Goal: Download file/media

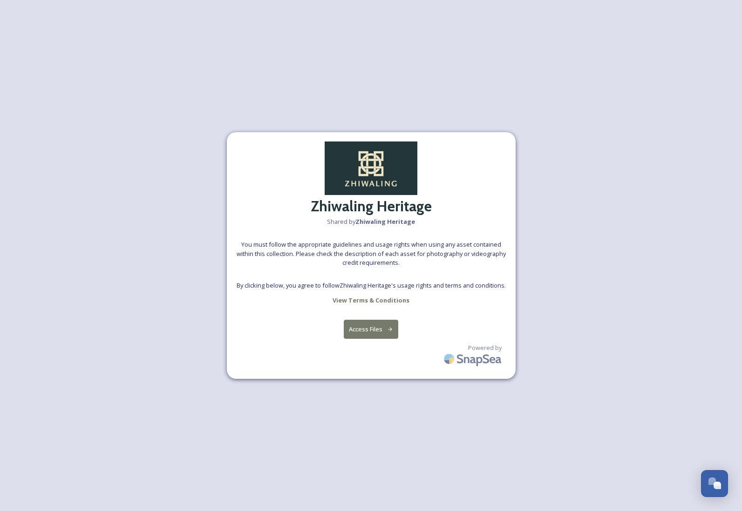
click at [377, 330] on button "Access Files" at bounding box center [371, 329] width 54 height 19
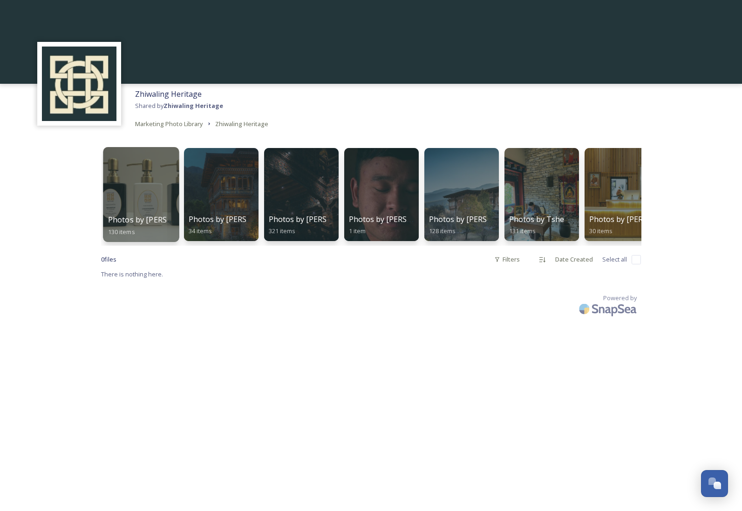
click at [155, 206] on div at bounding box center [141, 194] width 76 height 95
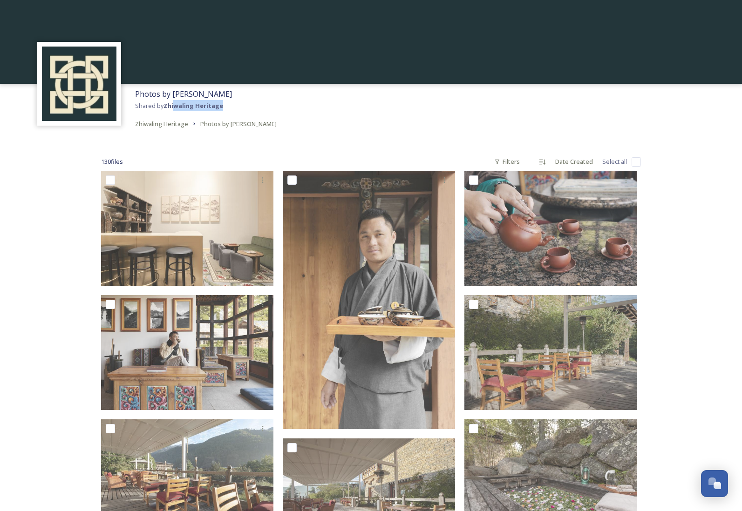
drag, startPoint x: 221, startPoint y: 107, endPoint x: 170, endPoint y: 107, distance: 51.7
click at [172, 107] on div "Photos by [PERSON_NAME] Shared by Zhiwaling Heritage Zhiwaling Heritage Photos …" at bounding box center [205, 109] width 151 height 50
click at [228, 107] on div "Photos by [PERSON_NAME] Shared by Zhiwaling Heritage Zhiwaling Heritage Photos …" at bounding box center [205, 109] width 151 height 50
drag, startPoint x: 221, startPoint y: 107, endPoint x: 164, endPoint y: 107, distance: 56.8
click at [164, 107] on div "Photos by Ambika Singh Shared by Zhiwaling Heritage Zhiwaling Heritage Photos b…" at bounding box center [205, 109] width 151 height 50
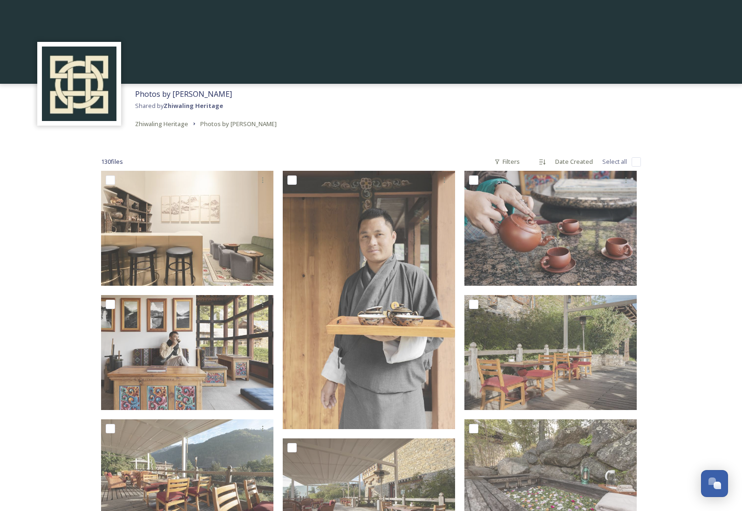
copy span "Zhiwaling Heritage"
click at [519, 164] on div "Filters" at bounding box center [507, 162] width 35 height 18
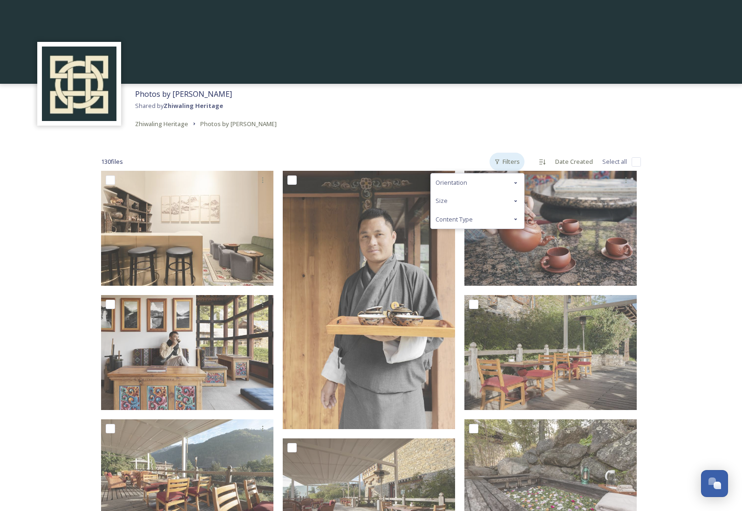
click at [519, 164] on div "Filters" at bounding box center [507, 162] width 35 height 18
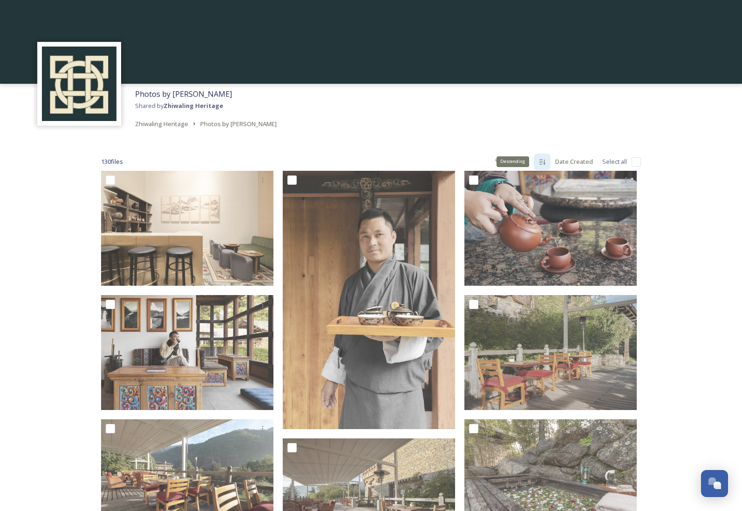
click at [541, 161] on icon at bounding box center [541, 161] width 7 height 7
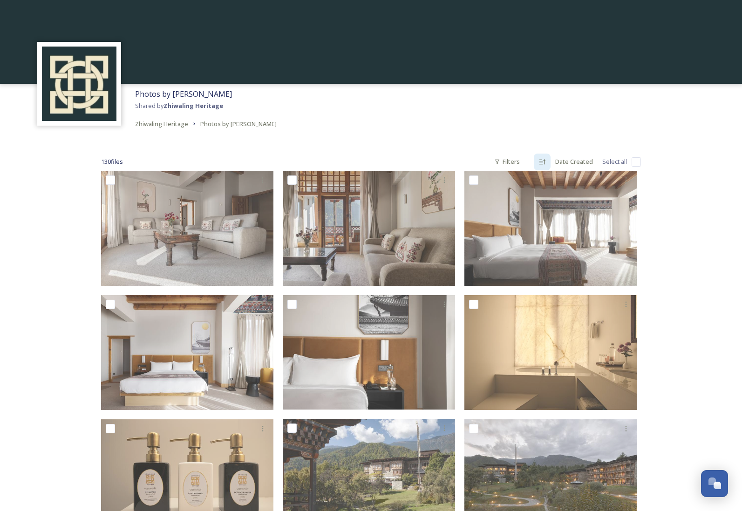
click at [637, 162] on input "checkbox" at bounding box center [636, 161] width 9 height 9
checkbox input "true"
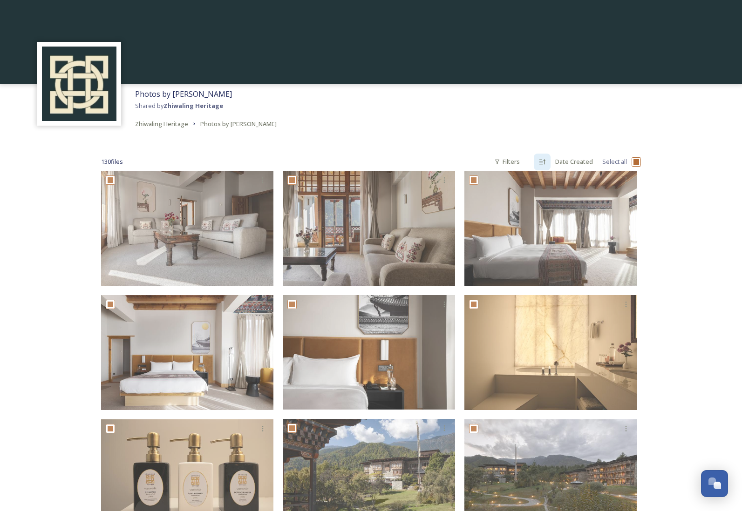
checkbox input "true"
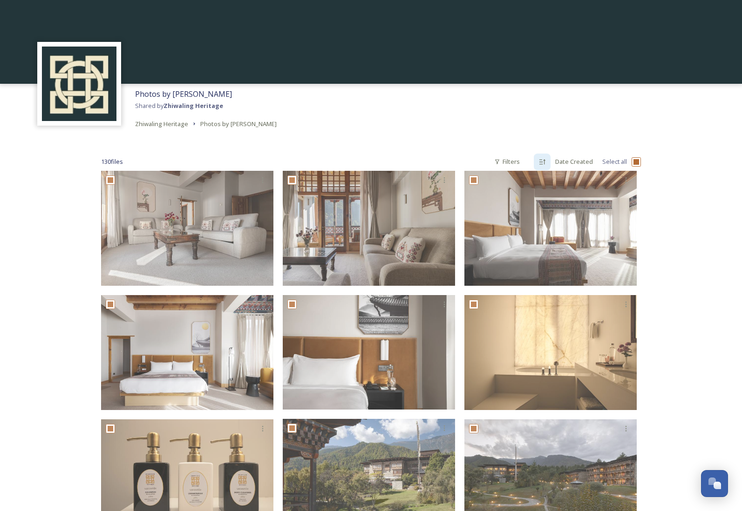
checkbox input "true"
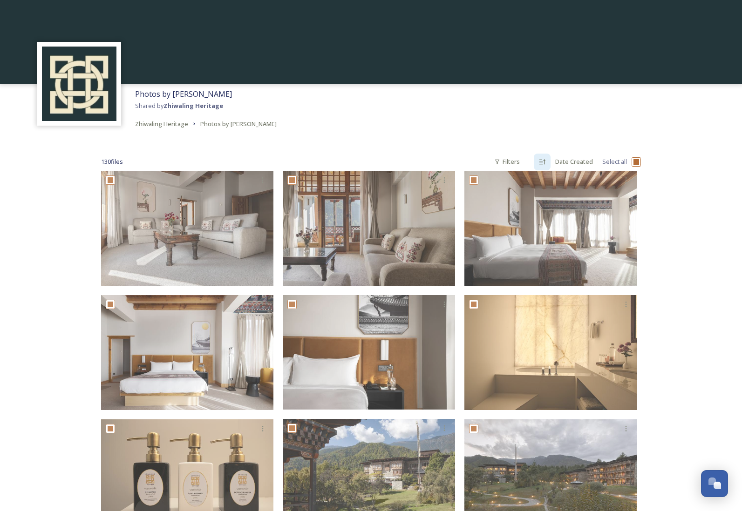
checkbox input "true"
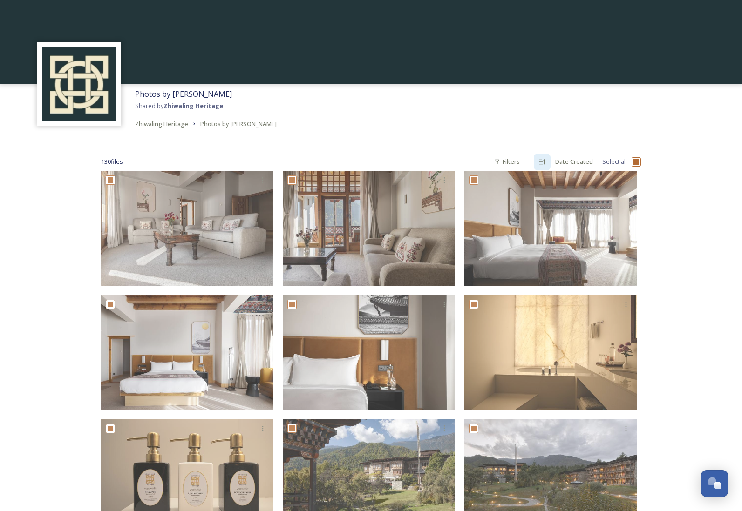
checkbox input "true"
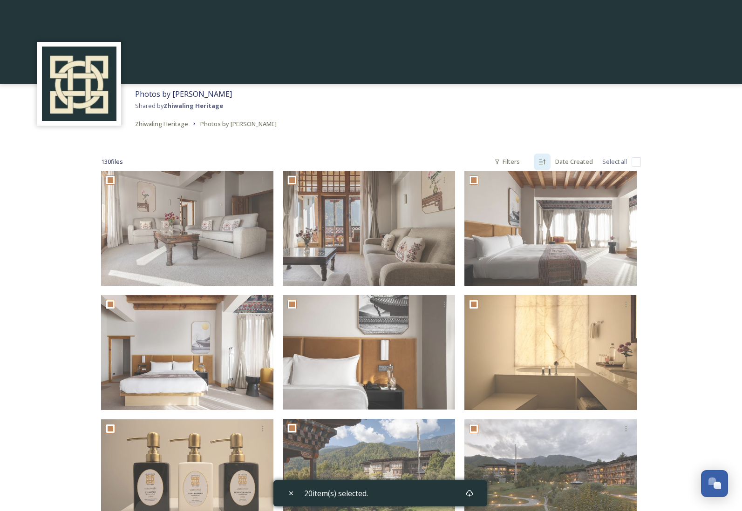
click at [637, 157] on input "checkbox" at bounding box center [636, 161] width 9 height 9
checkbox input "true"
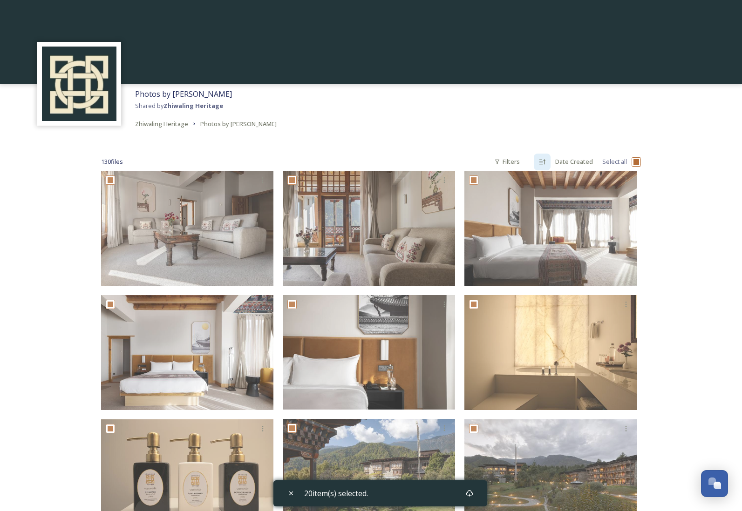
checkbox input "true"
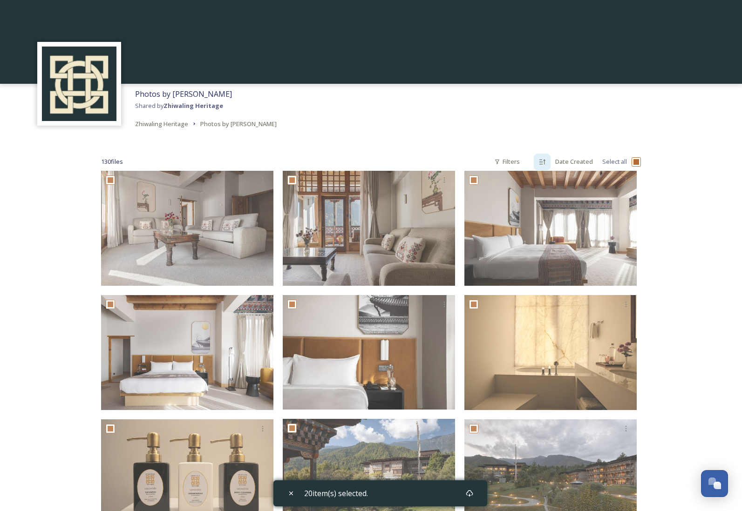
checkbox input "true"
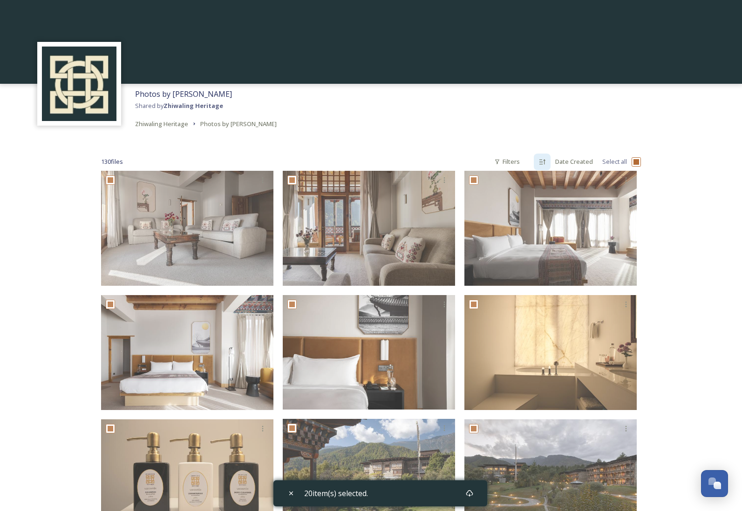
checkbox input "true"
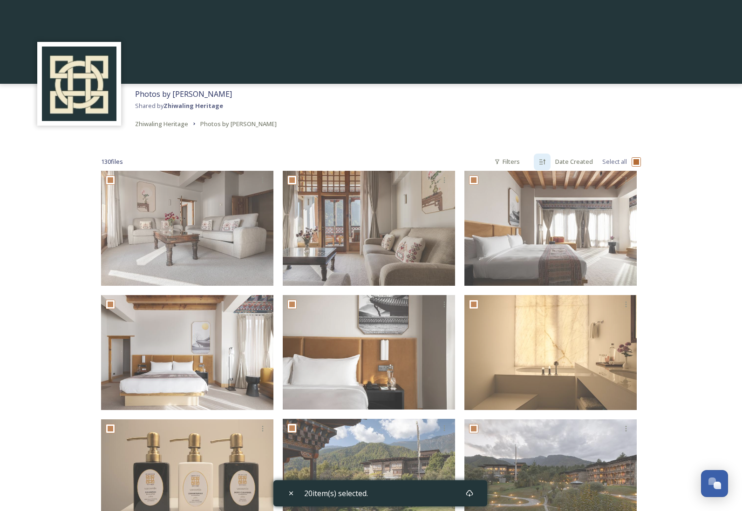
checkbox input "true"
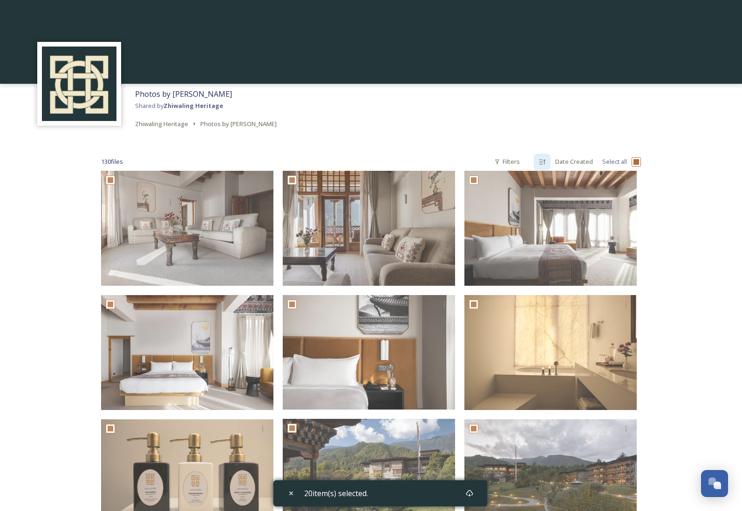
checkbox input "true"
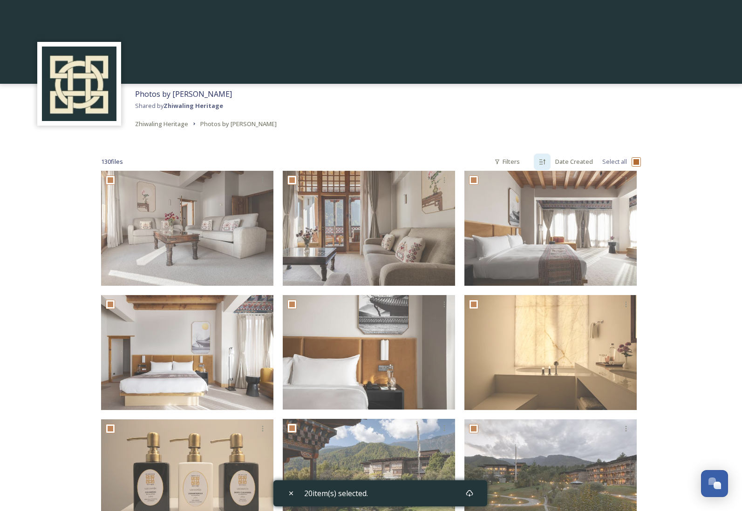
checkbox input "true"
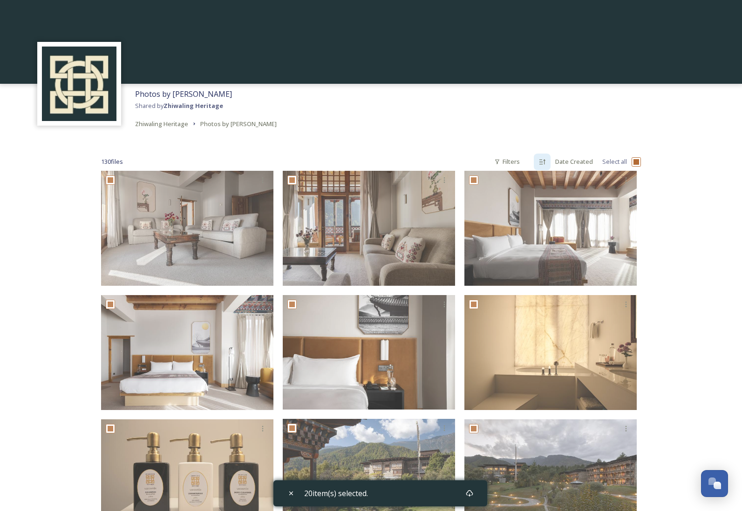
checkbox input "true"
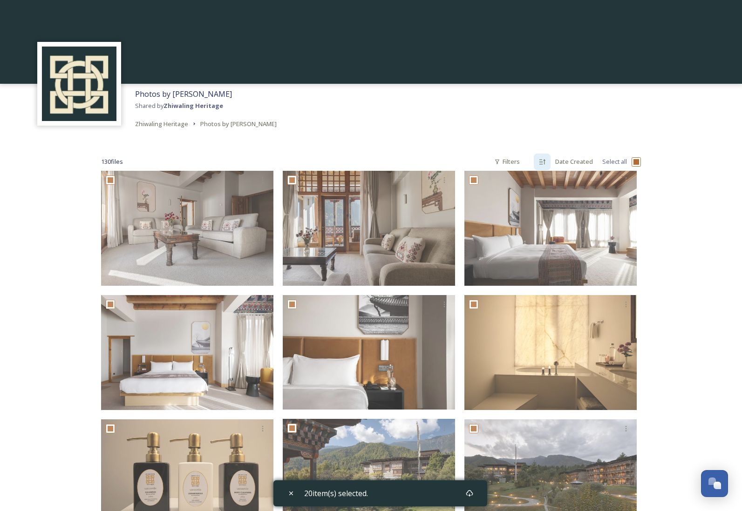
checkbox input "true"
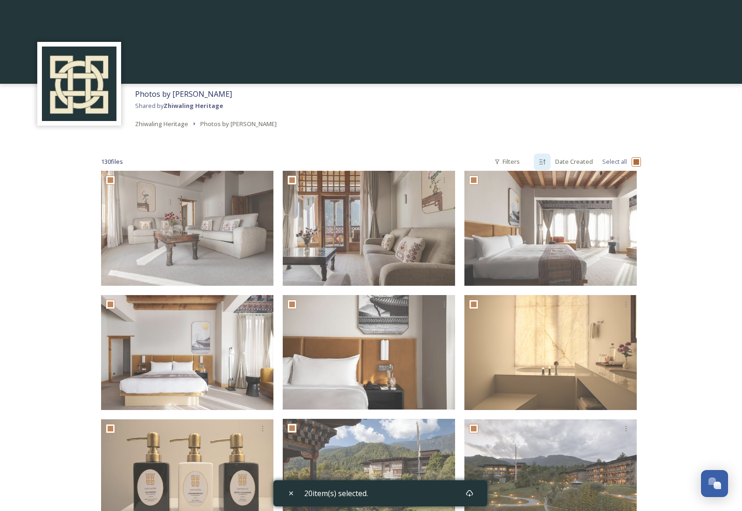
checkbox input "true"
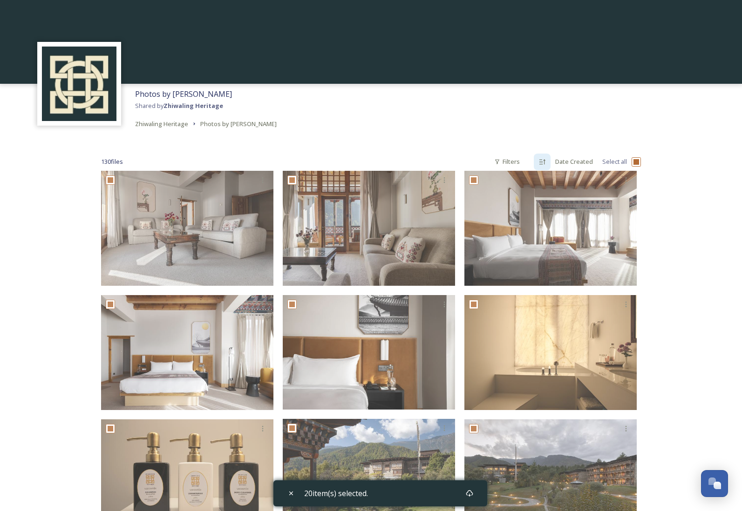
checkbox input "true"
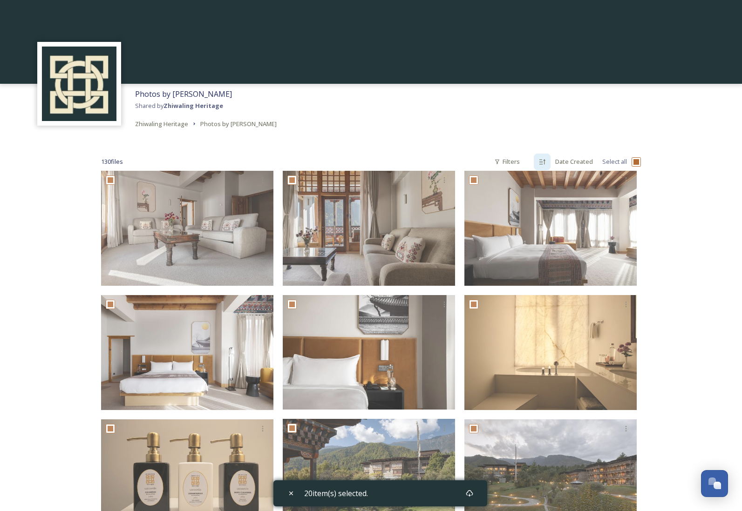
checkbox input "true"
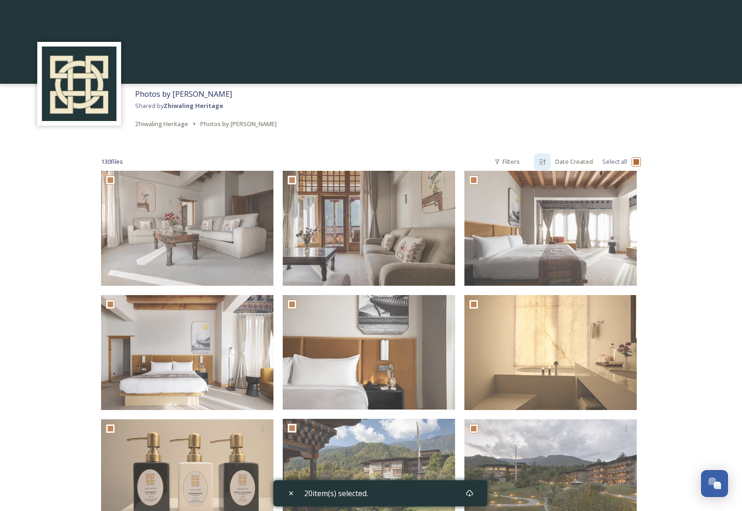
checkbox input "true"
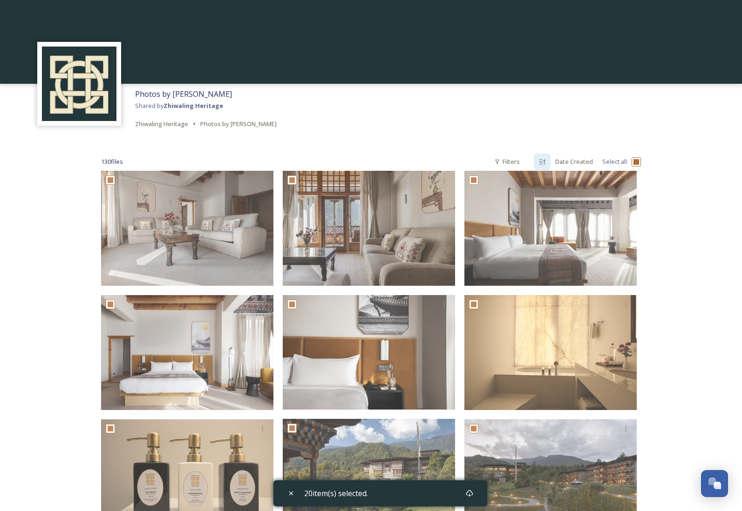
checkbox input "true"
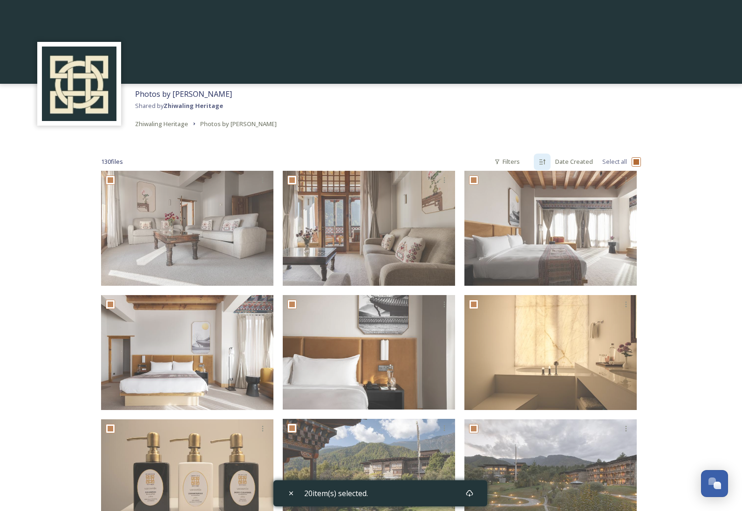
checkbox input "true"
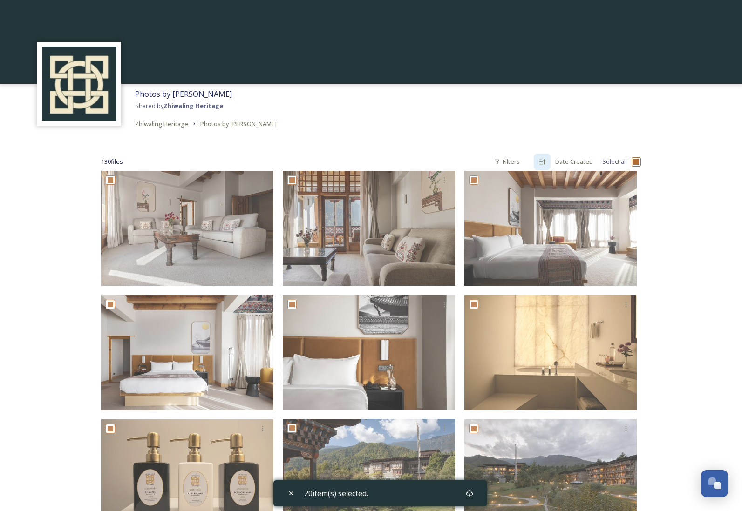
checkbox input "true"
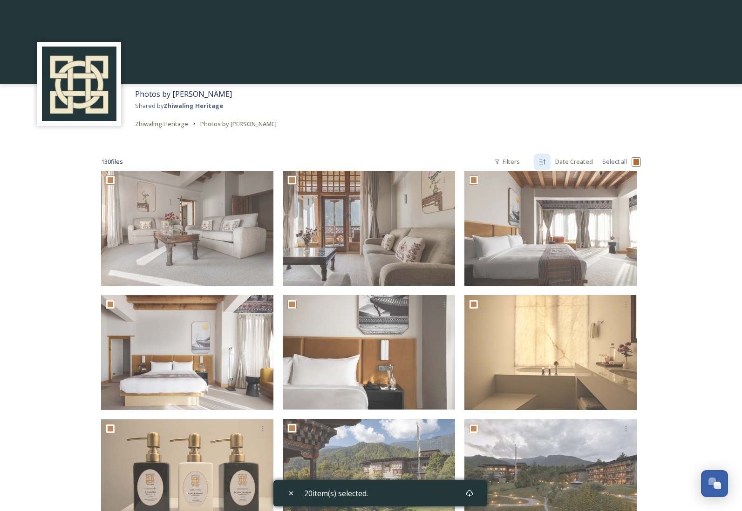
checkbox input "true"
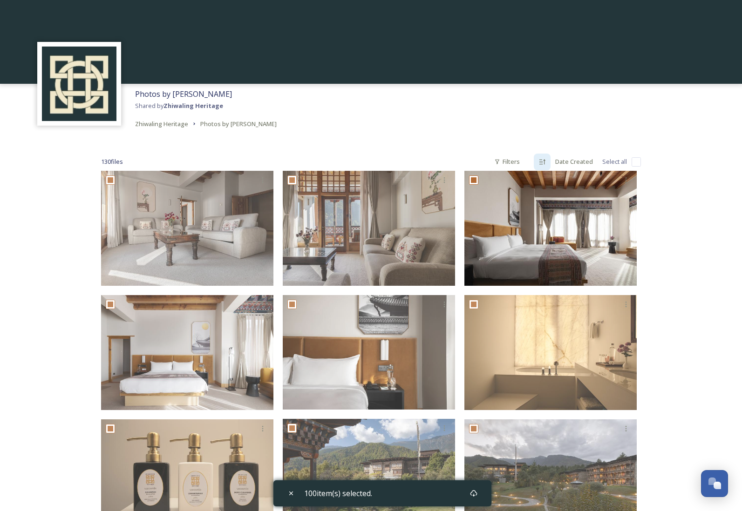
click at [639, 160] on input "checkbox" at bounding box center [636, 161] width 9 height 9
checkbox input "true"
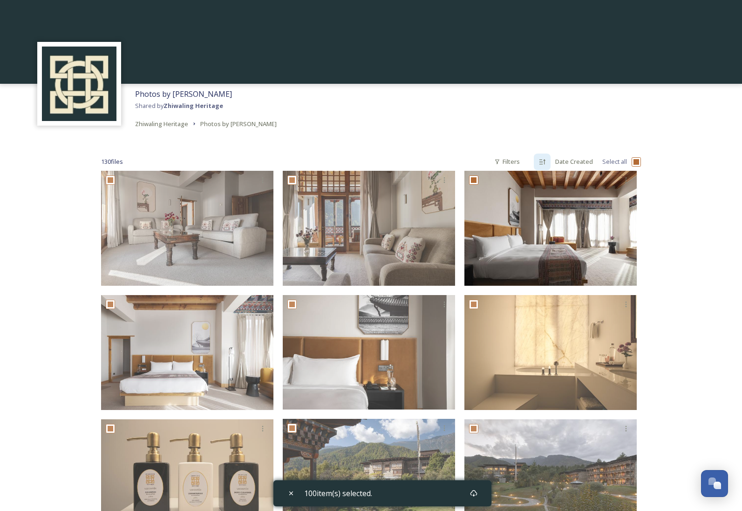
checkbox input "true"
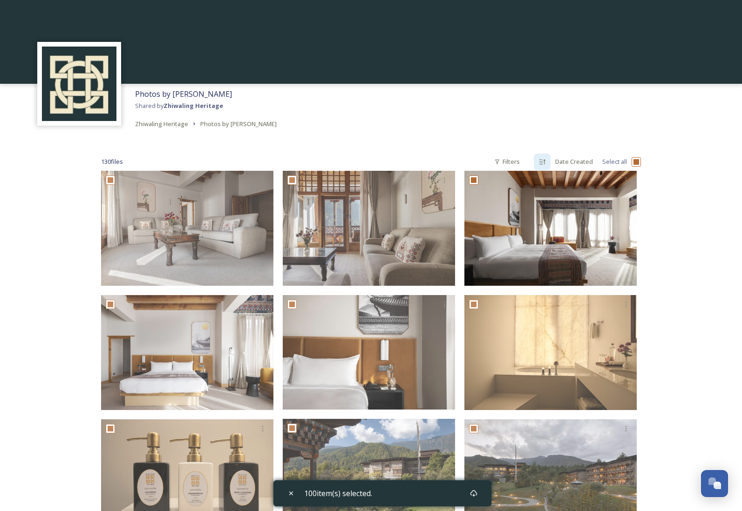
checkbox input "true"
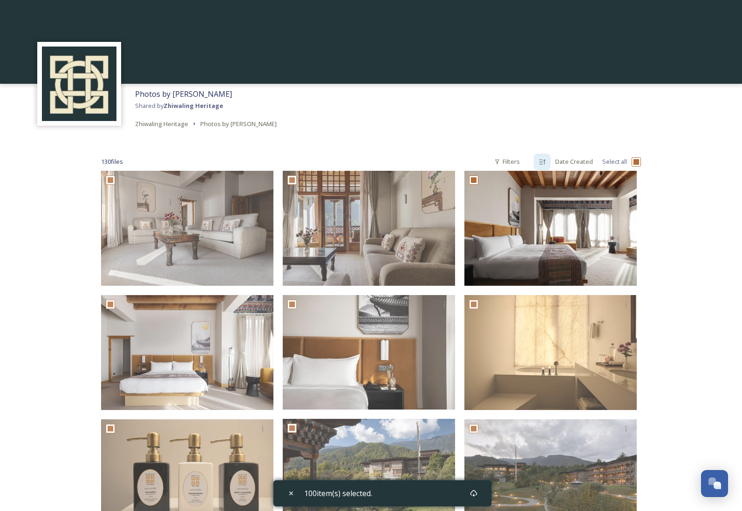
checkbox input "true"
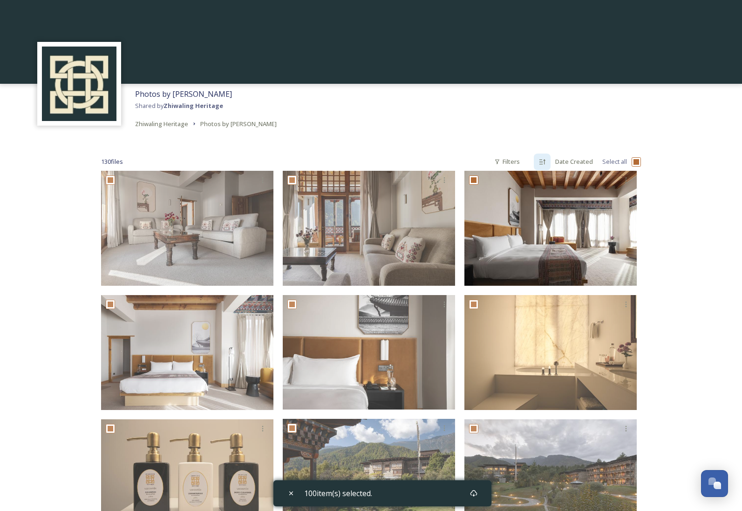
checkbox input "true"
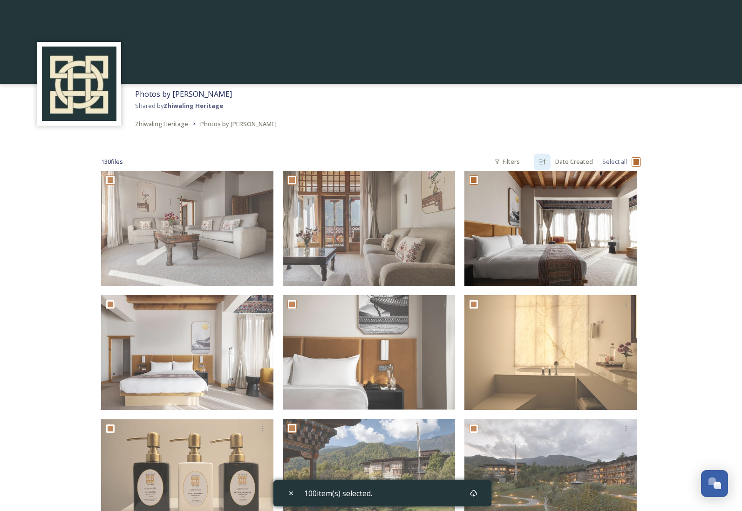
checkbox input "true"
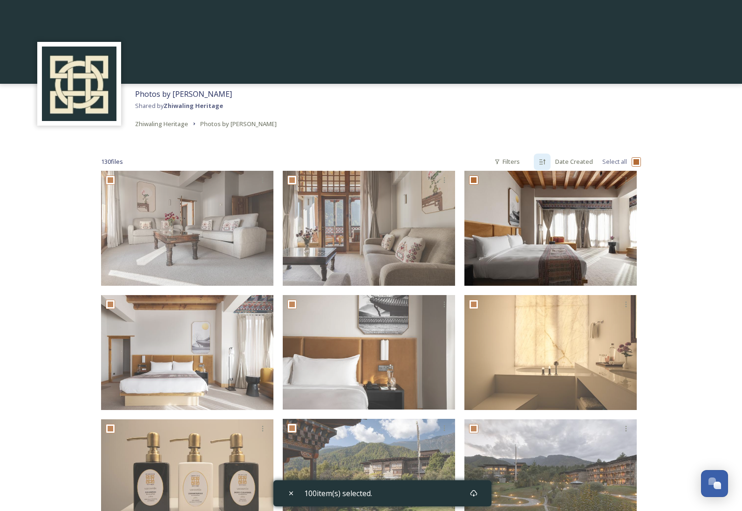
checkbox input "true"
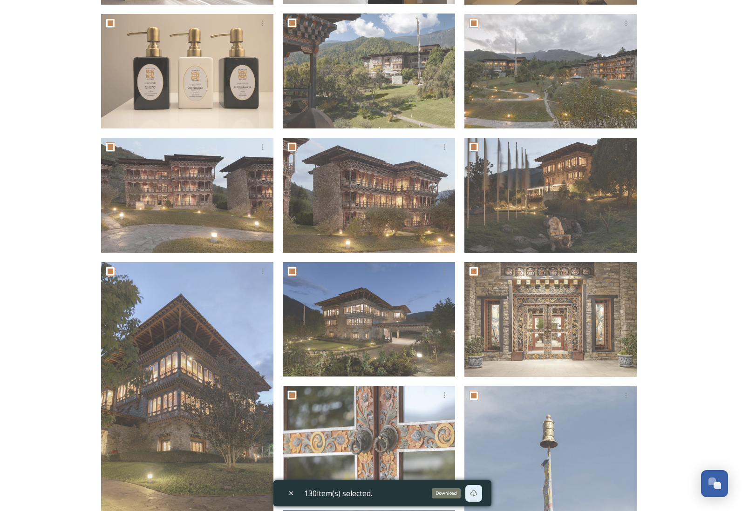
scroll to position [407, 0]
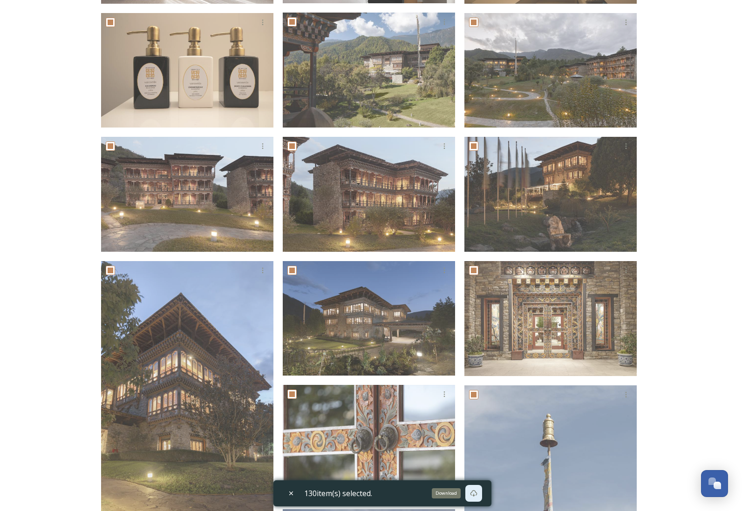
click at [472, 495] on icon at bounding box center [473, 493] width 7 height 7
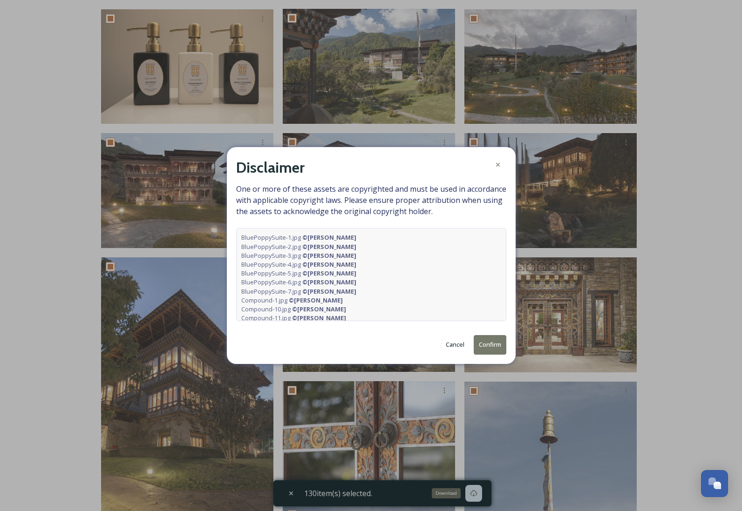
scroll to position [413, 0]
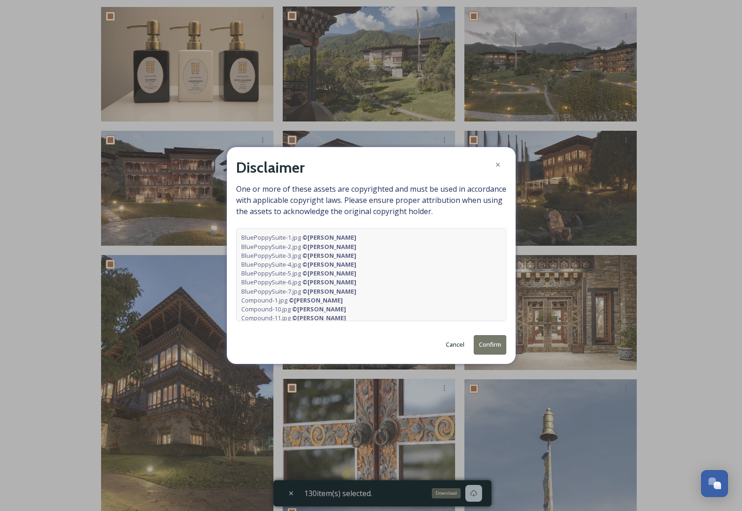
click at [483, 344] on button "Confirm" at bounding box center [490, 344] width 33 height 19
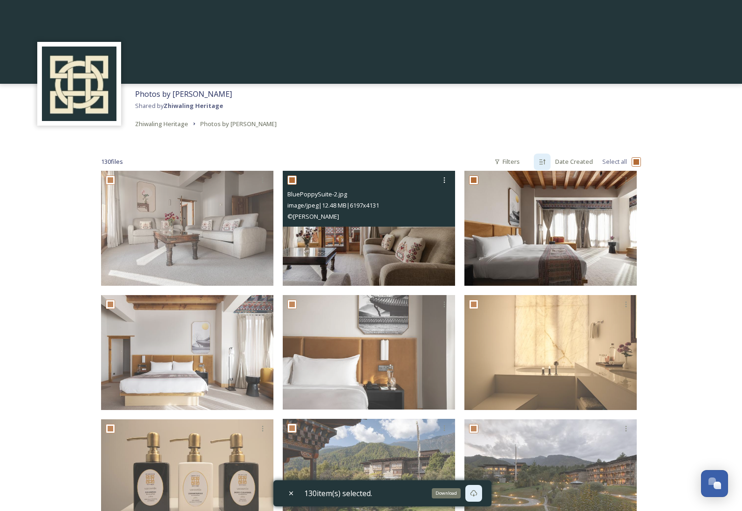
scroll to position [0, 0]
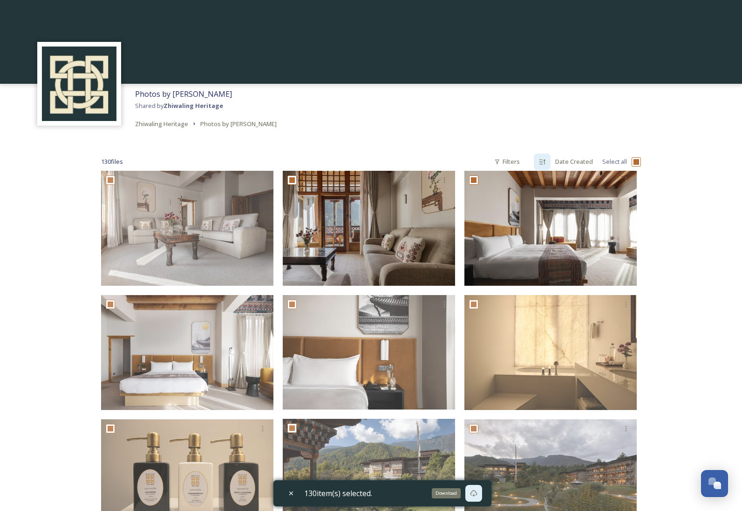
drag, startPoint x: 219, startPoint y: 105, endPoint x: 166, endPoint y: 107, distance: 53.1
click at [166, 107] on strong "Zhiwaling Heritage" at bounding box center [193, 106] width 60 height 8
copy span "Zhiwaling Heritage"
drag, startPoint x: 220, startPoint y: 95, endPoint x: 136, endPoint y: 95, distance: 83.8
click at [136, 95] on div "Photos by Ambika Singh Shared by Zhiwaling Heritage Zhiwaling Heritage Photos b…" at bounding box center [205, 109] width 151 height 50
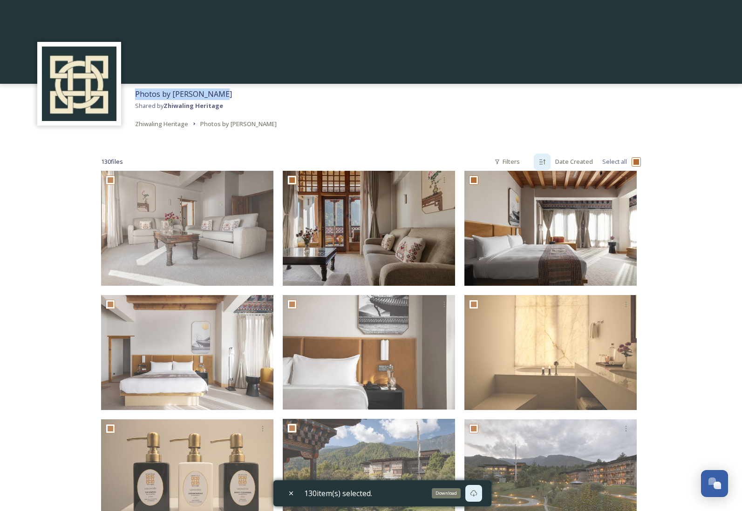
copy span "Photos by [PERSON_NAME]"
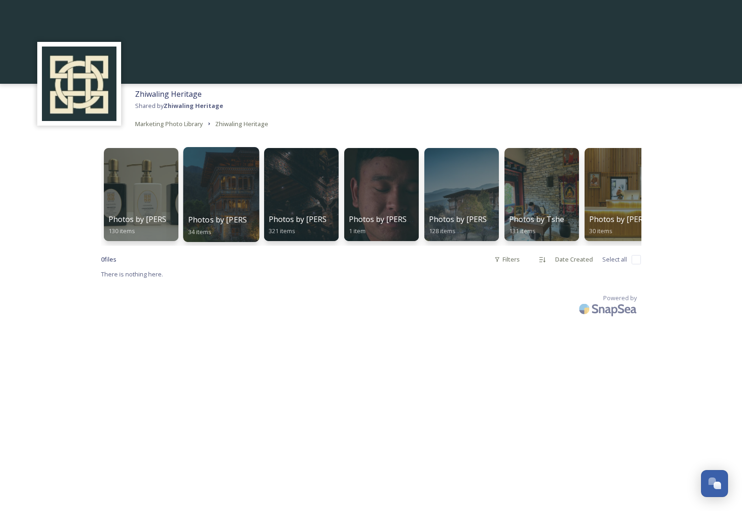
click at [213, 174] on div at bounding box center [221, 194] width 76 height 95
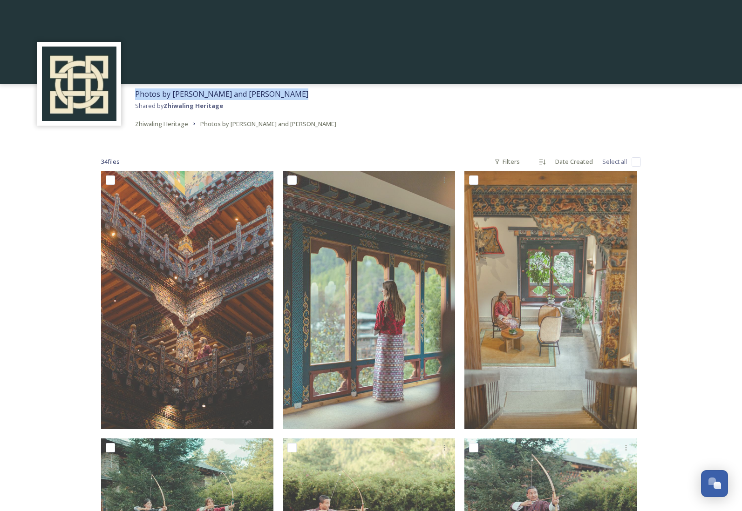
drag, startPoint x: 296, startPoint y: 95, endPoint x: 137, endPoint y: 95, distance: 158.8
click at [137, 95] on div "Photos by Anthony Do and Yvonne Kreuzmayr Shared by Zhiwaling Heritage Zhiwalin…" at bounding box center [235, 109] width 211 height 50
copy span "Photos by [PERSON_NAME] and [PERSON_NAME]"
click at [638, 163] on input "checkbox" at bounding box center [636, 161] width 9 height 9
checkbox input "true"
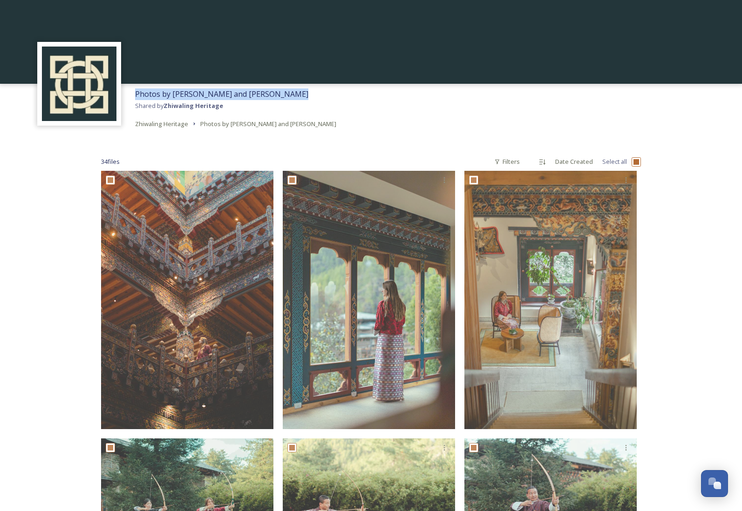
checkbox input "true"
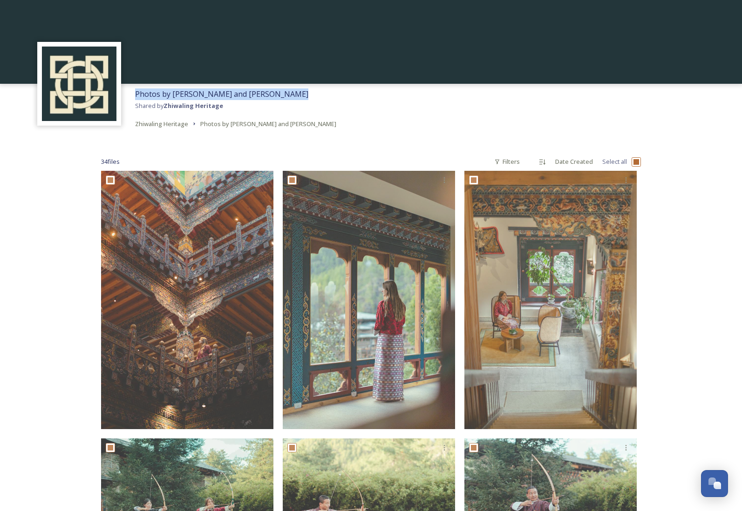
checkbox input "true"
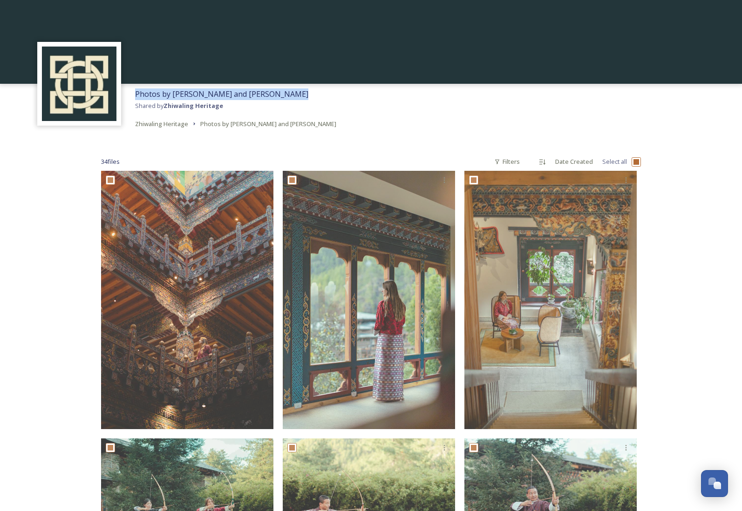
checkbox input "true"
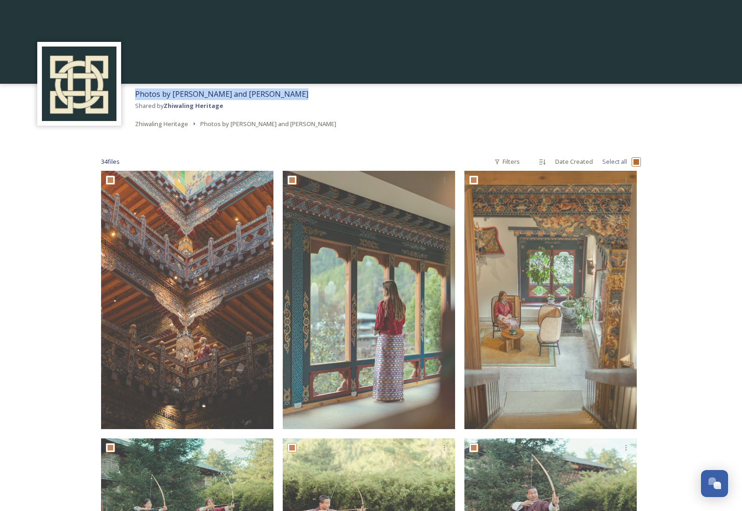
checkbox input "true"
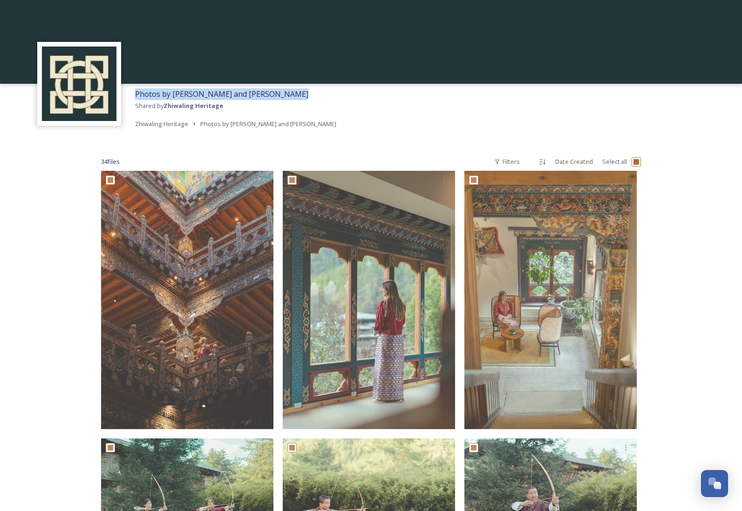
checkbox input "true"
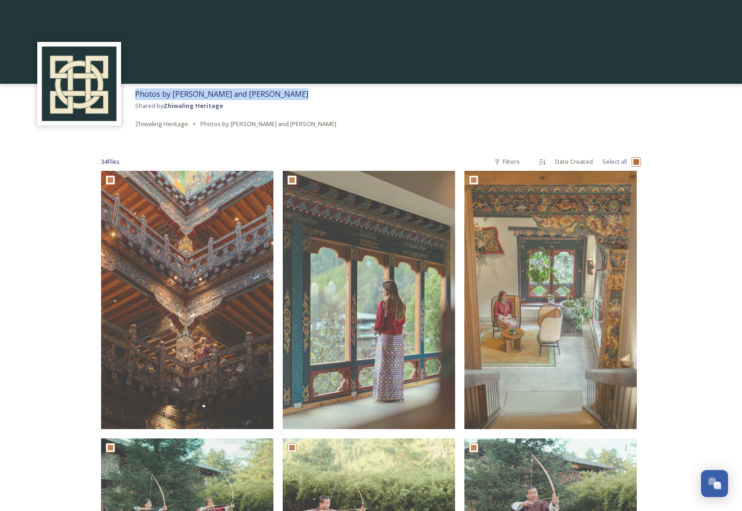
checkbox input "true"
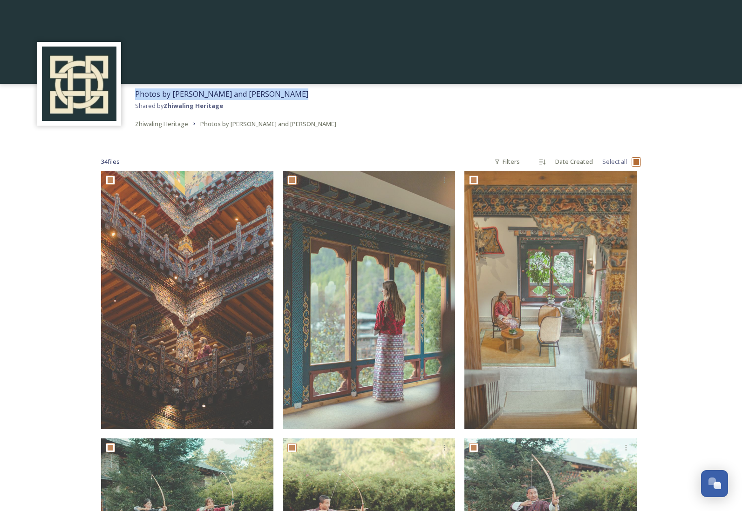
checkbox input "true"
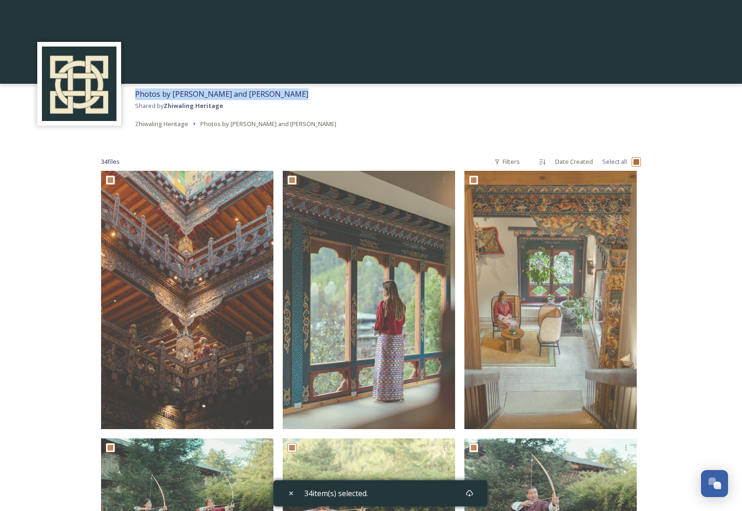
drag, startPoint x: 296, startPoint y: 94, endPoint x: 137, endPoint y: 93, distance: 159.3
click at [137, 93] on div "Photos by Anthony Do and Yvonne Kreuzmayr Shared by Zhiwaling Heritage Zhiwalin…" at bounding box center [235, 109] width 211 height 50
copy span "Photos by [PERSON_NAME] and [PERSON_NAME]"
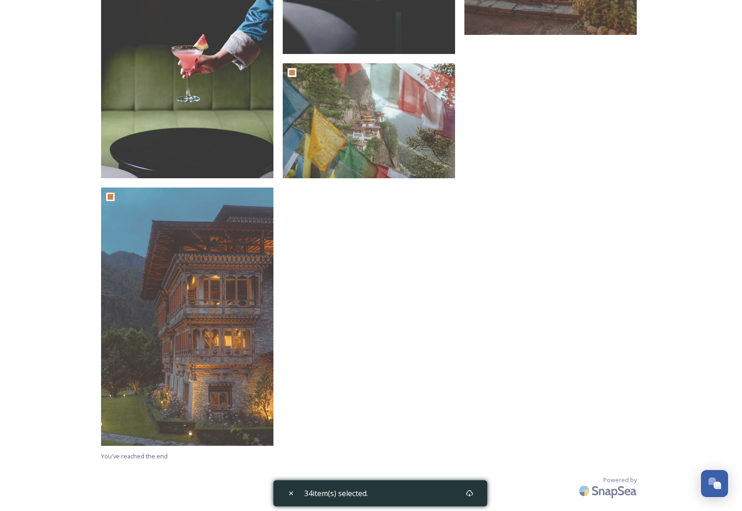
scroll to position [2498, 0]
click at [453, 495] on div "34 item(s) selected." at bounding box center [380, 494] width 214 height 26
click at [467, 496] on div "Download" at bounding box center [469, 493] width 17 height 17
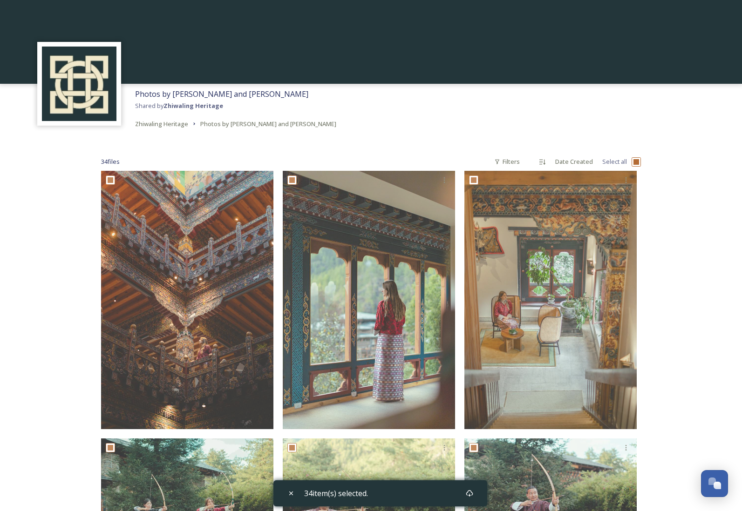
scroll to position [0, 0]
drag, startPoint x: 295, startPoint y: 93, endPoint x: 136, endPoint y: 94, distance: 159.3
click at [136, 94] on div "Photos by Anthony Do and Yvonne Kreuzmayr Shared by Zhiwaling Heritage Zhiwalin…" at bounding box center [235, 109] width 211 height 50
copy span "Photos by [PERSON_NAME] and [PERSON_NAME]"
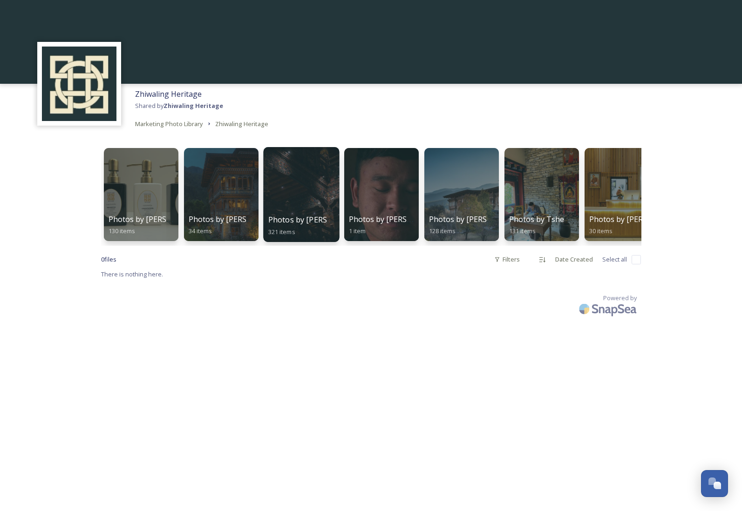
click at [324, 195] on div at bounding box center [301, 194] width 76 height 95
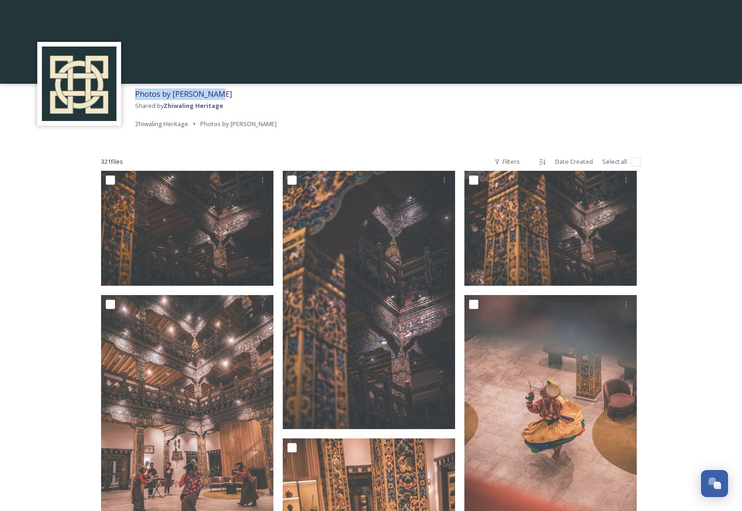
drag, startPoint x: 214, startPoint y: 95, endPoint x: 136, endPoint y: 95, distance: 78.3
click at [136, 95] on div "Photos by Ben Glassco Shared by Zhiwaling Heritage Zhiwaling Heritage Photos by…" at bounding box center [205, 109] width 151 height 50
copy span "Photos by [PERSON_NAME]"
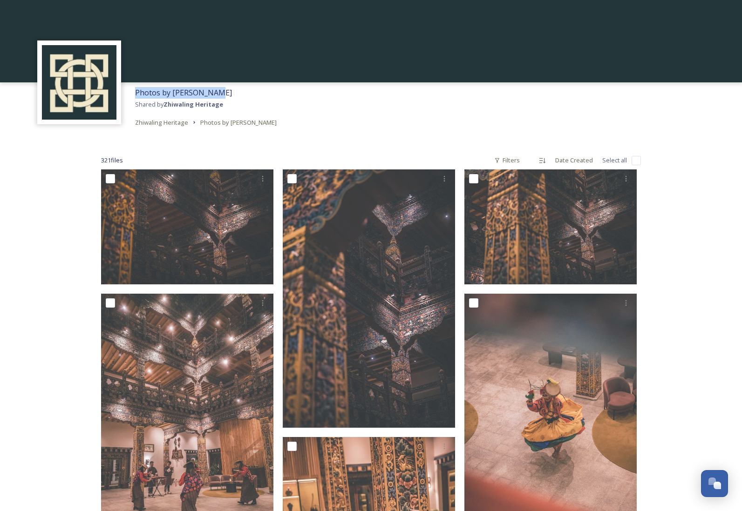
click at [634, 161] on input "checkbox" at bounding box center [636, 160] width 9 height 9
checkbox input "true"
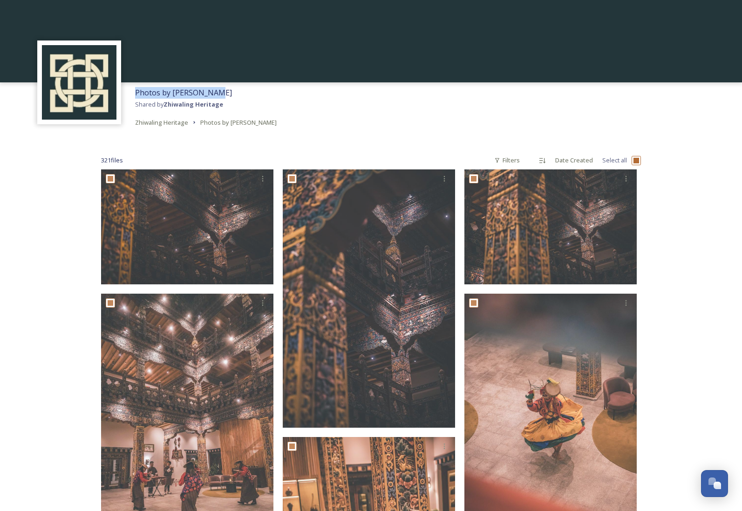
checkbox input "true"
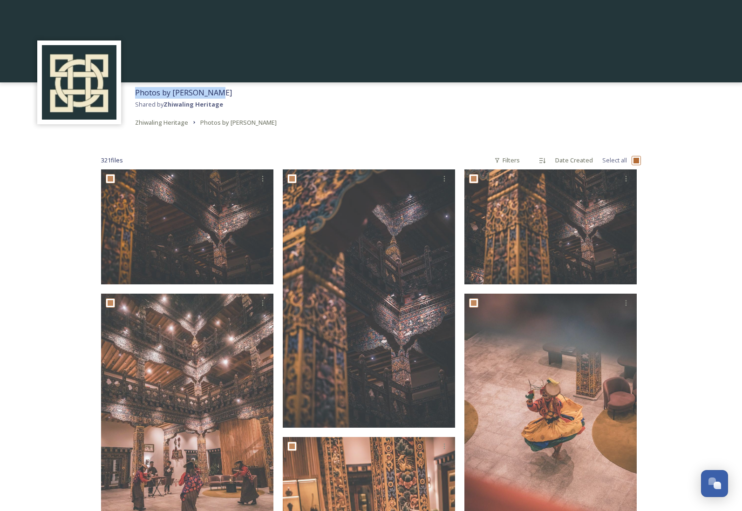
checkbox input "true"
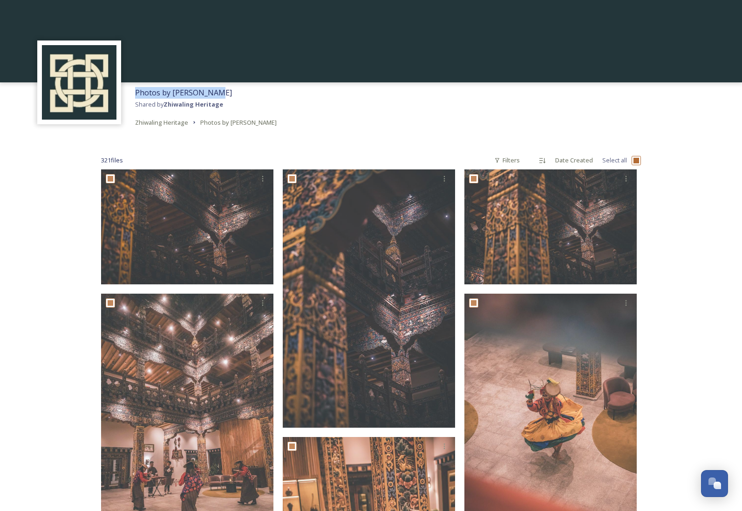
checkbox input "true"
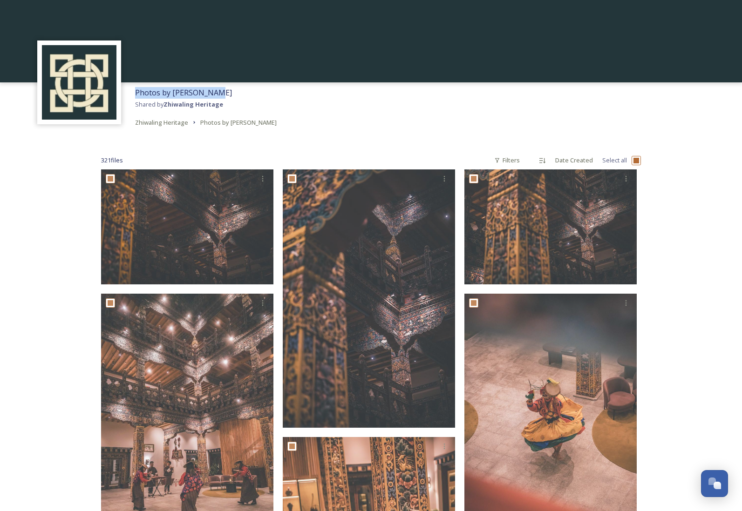
checkbox input "true"
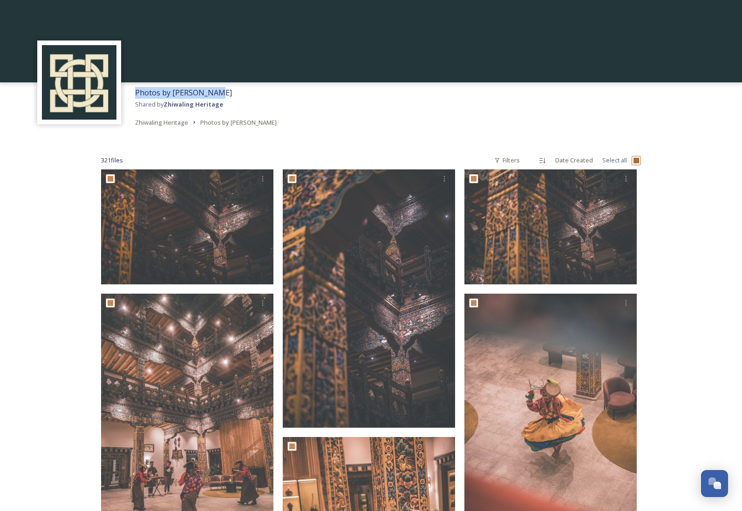
checkbox input "true"
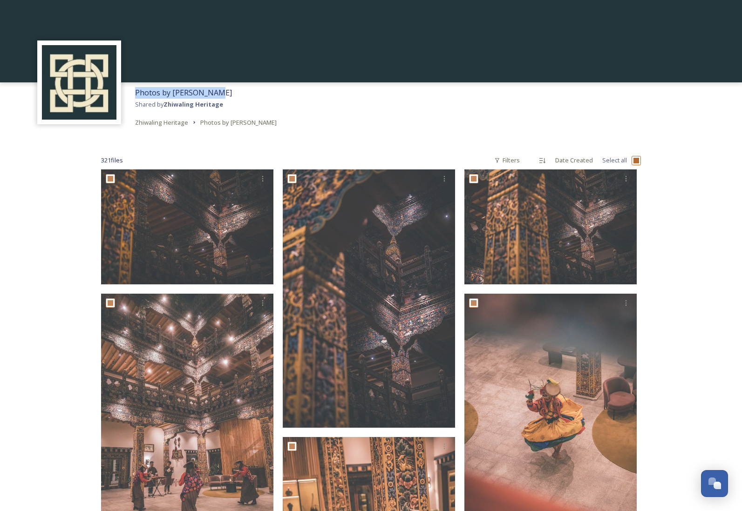
checkbox input "true"
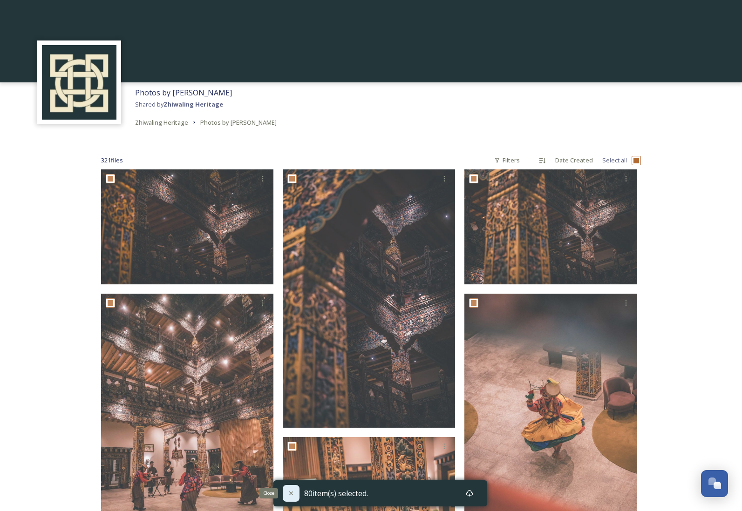
click at [294, 495] on icon at bounding box center [290, 493] width 7 height 7
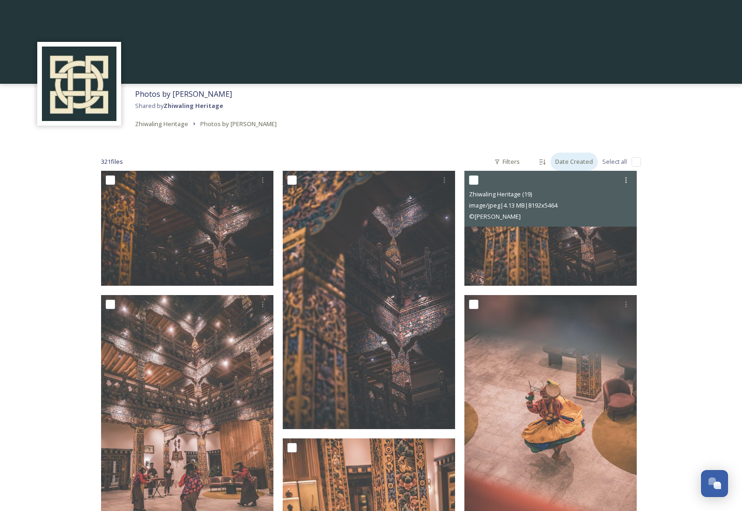
scroll to position [0, 0]
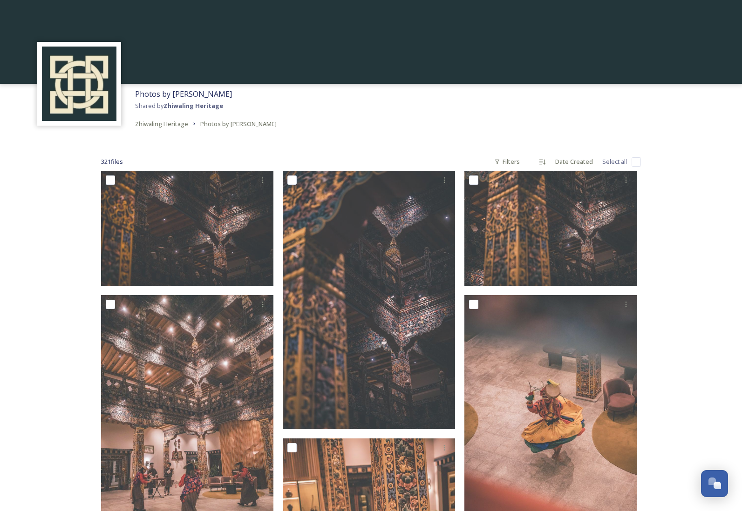
click at [634, 161] on input "checkbox" at bounding box center [636, 161] width 9 height 9
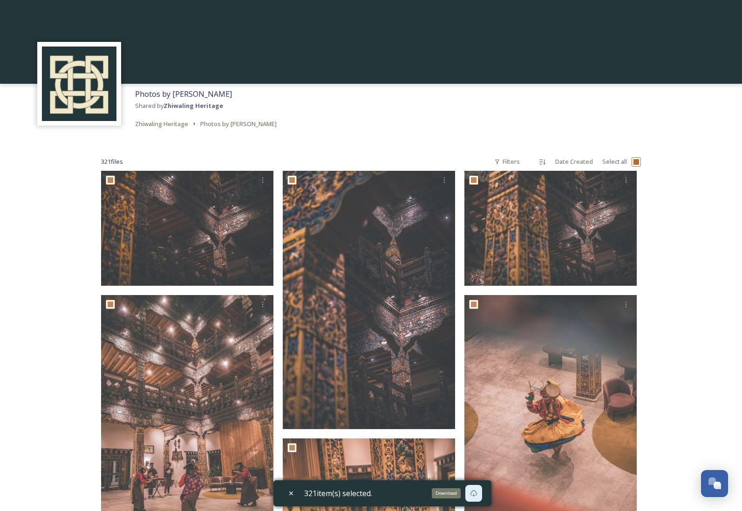
click at [476, 498] on div "Download" at bounding box center [473, 493] width 17 height 17
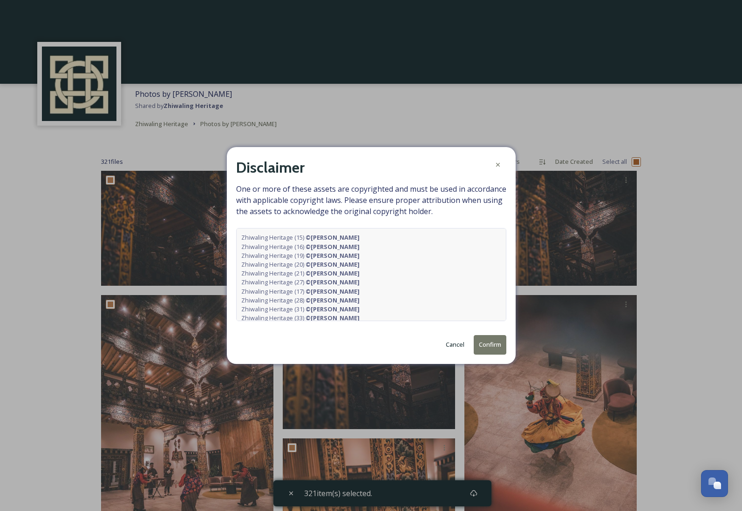
click at [493, 348] on button "Confirm" at bounding box center [490, 344] width 33 height 19
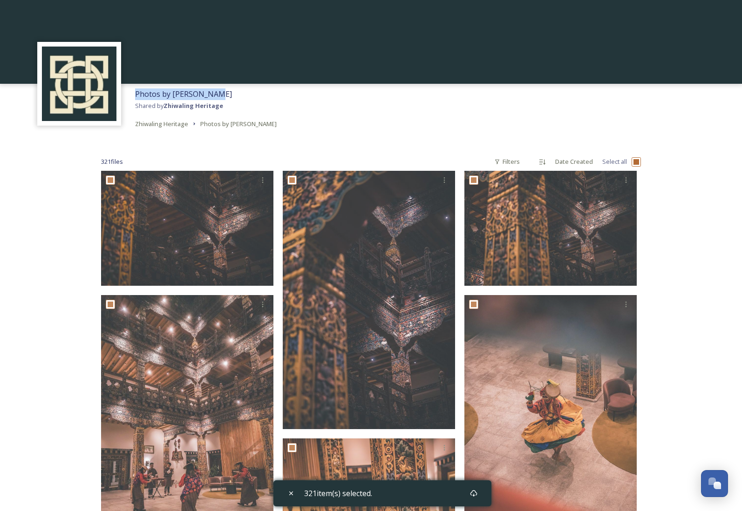
drag, startPoint x: 214, startPoint y: 94, endPoint x: 135, endPoint y: 94, distance: 79.2
click at [135, 94] on div "Photos by Ben Glassco Shared by Zhiwaling Heritage Zhiwaling Heritage Photos by…" at bounding box center [205, 109] width 151 height 50
copy span "Photos by [PERSON_NAME]"
click at [317, 130] on div "Photos by Ben Glassco Shared by Zhiwaling Heritage Zhiwaling Heritage Photos by…" at bounding box center [371, 109] width 742 height 50
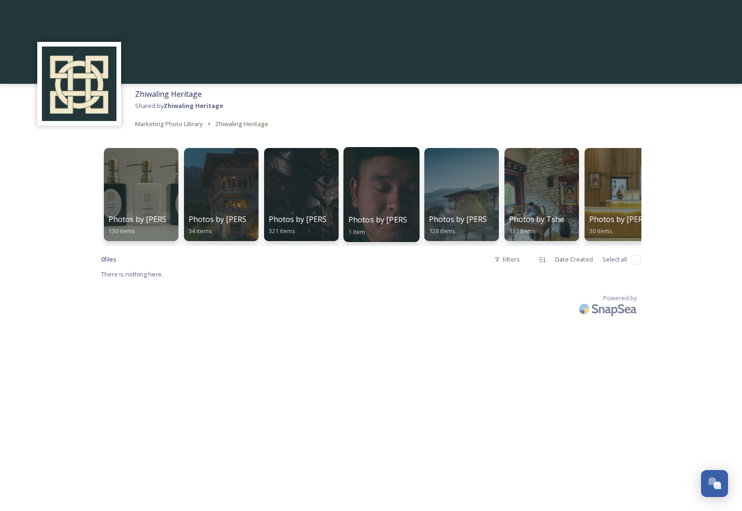
click at [395, 206] on div at bounding box center [381, 194] width 76 height 95
click at [473, 212] on div at bounding box center [461, 194] width 76 height 95
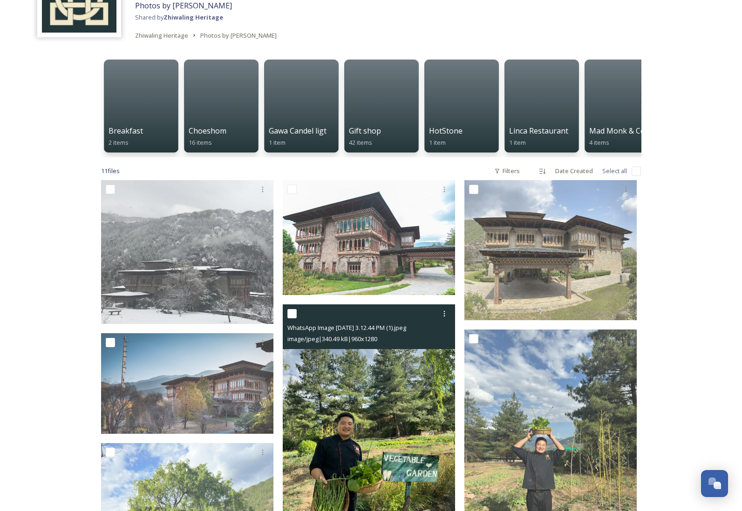
scroll to position [98, 0]
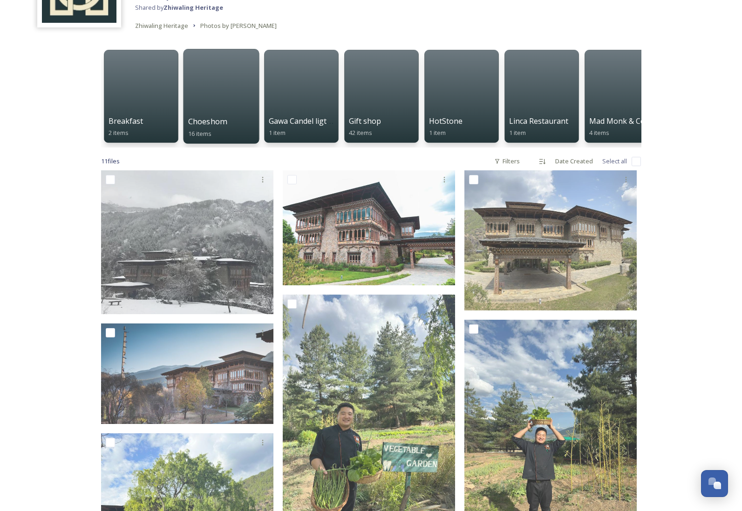
click at [236, 105] on div at bounding box center [221, 96] width 76 height 95
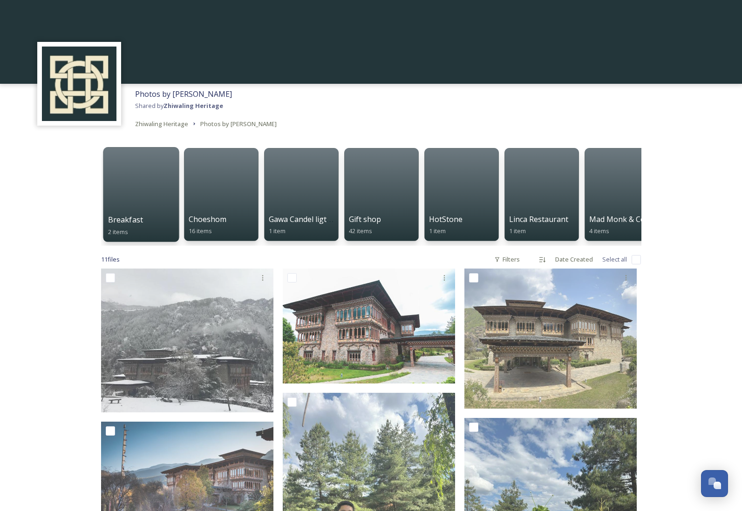
click at [152, 186] on div at bounding box center [141, 194] width 76 height 95
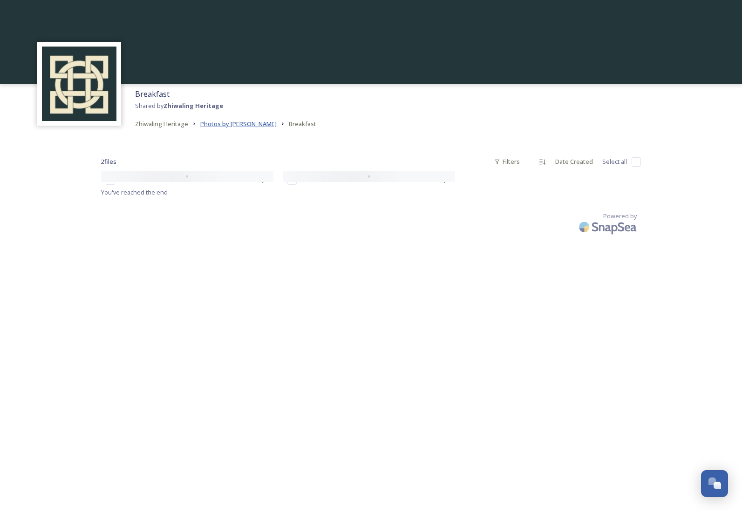
click at [238, 127] on span "Photos by [PERSON_NAME]" at bounding box center [238, 124] width 76 height 8
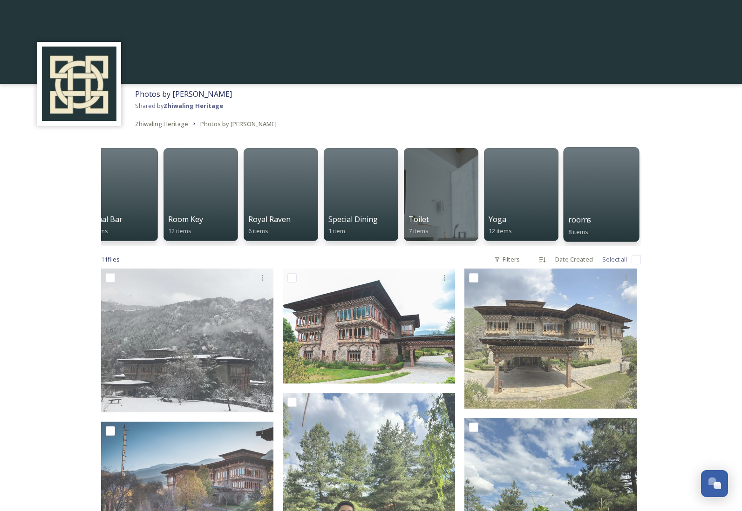
scroll to position [0, 661]
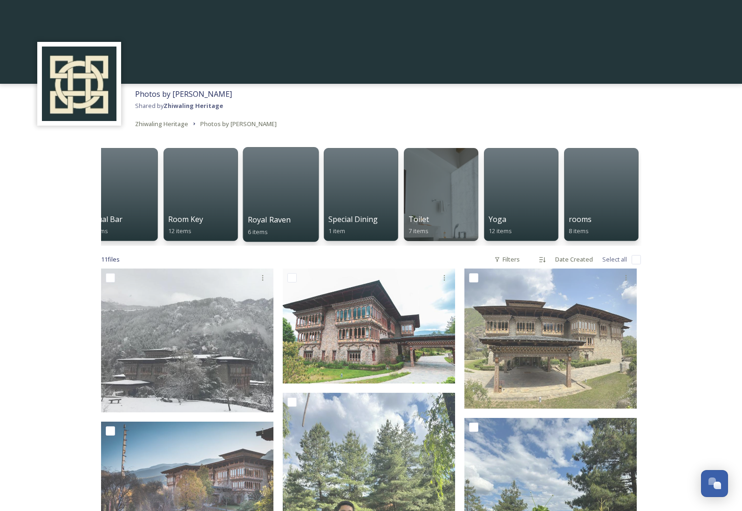
click at [289, 193] on div at bounding box center [281, 194] width 76 height 95
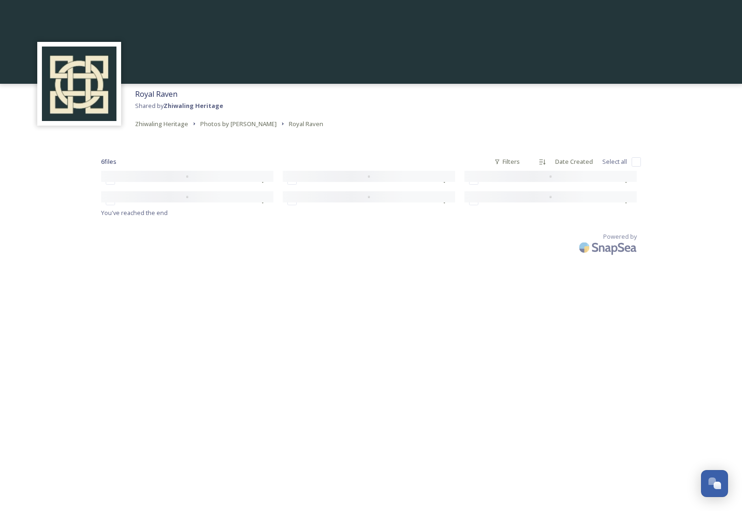
click at [634, 161] on input "checkbox" at bounding box center [636, 161] width 9 height 9
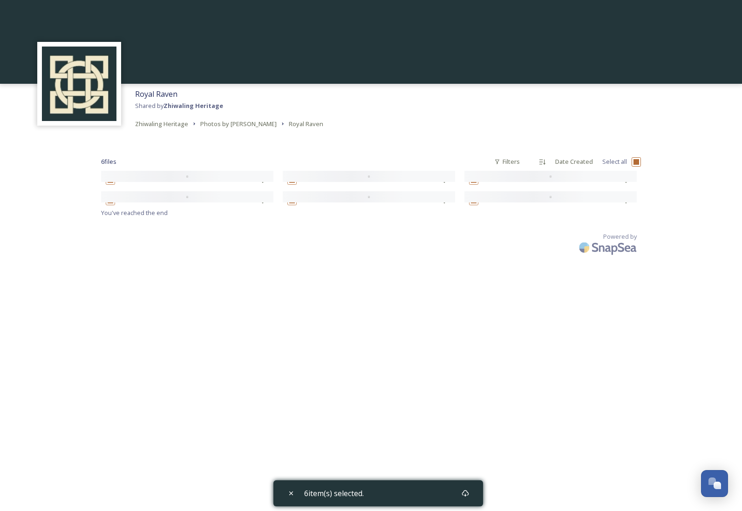
scroll to position [0, 1]
click at [637, 161] on input "checkbox" at bounding box center [636, 161] width 9 height 9
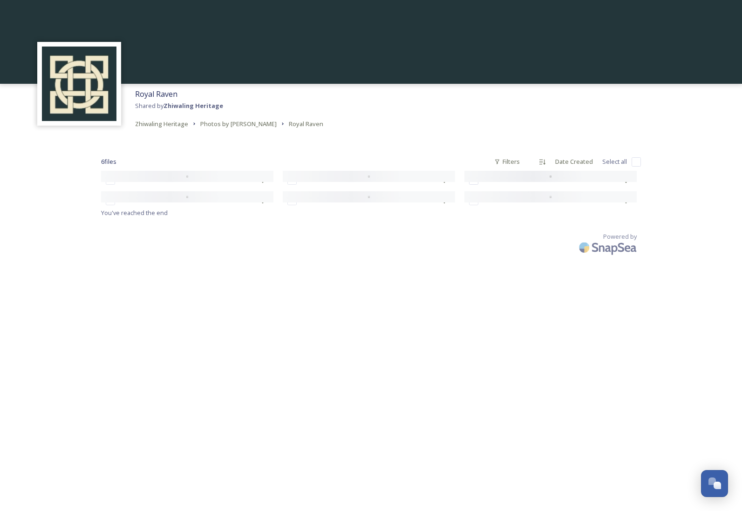
scroll to position [0, 0]
click at [209, 123] on span "Photos by [PERSON_NAME]" at bounding box center [238, 124] width 76 height 8
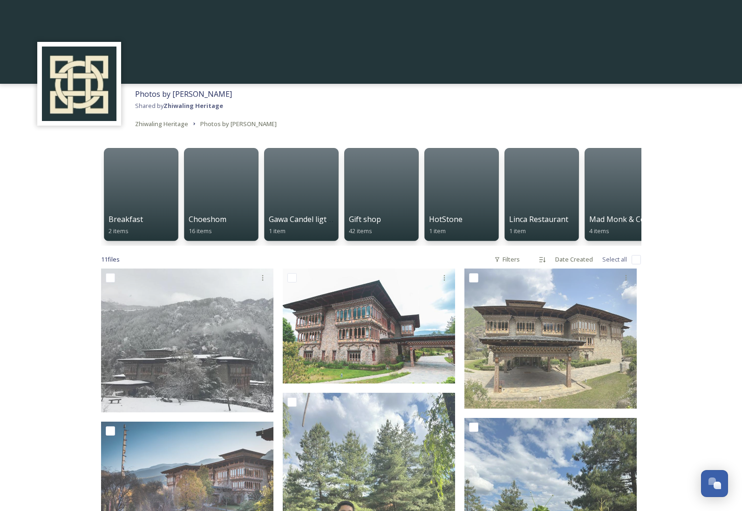
click at [636, 260] on input "checkbox" at bounding box center [636, 259] width 9 height 9
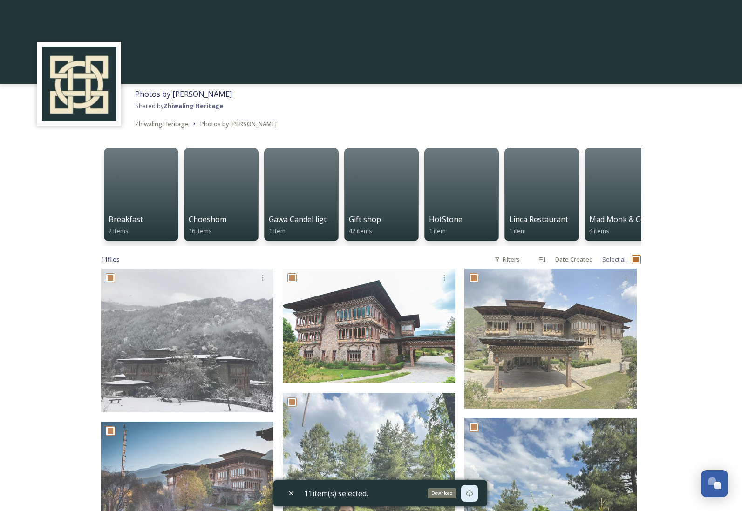
click at [473, 494] on icon at bounding box center [469, 493] width 7 height 7
drag, startPoint x: 218, startPoint y: 94, endPoint x: 137, endPoint y: 95, distance: 80.6
click at [137, 95] on div "Photos by Sherab Dorji Shared by Zhiwaling Heritage Zhiwaling Heritage Photos b…" at bounding box center [205, 109] width 151 height 50
copy span "Photos by [PERSON_NAME]"
click at [239, 187] on div at bounding box center [221, 194] width 76 height 95
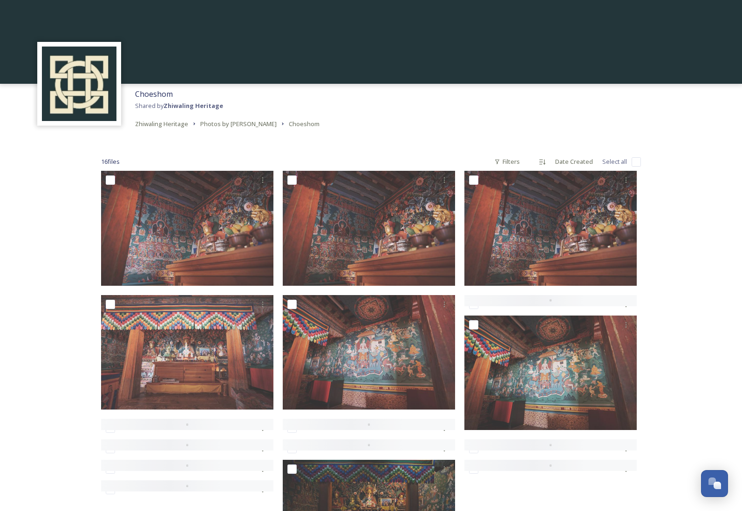
click at [289, 128] on link "Choeshom" at bounding box center [304, 123] width 31 height 11
click at [172, 122] on span "Zhiwaling Heritage" at bounding box center [161, 124] width 53 height 8
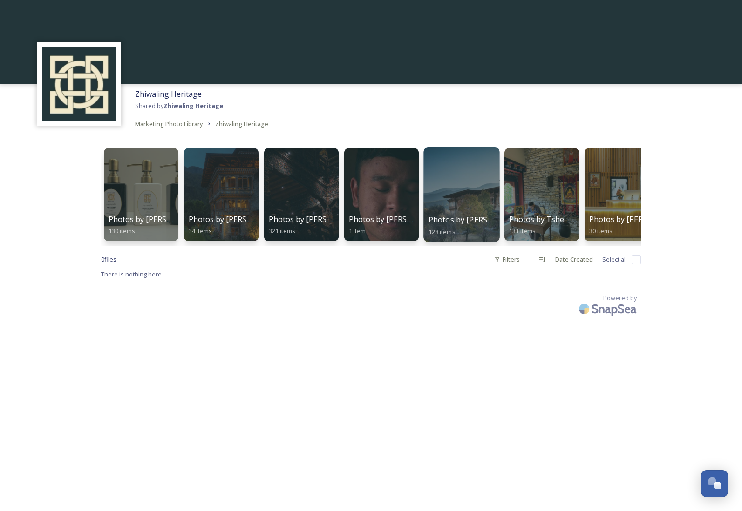
click at [469, 209] on div at bounding box center [461, 194] width 76 height 95
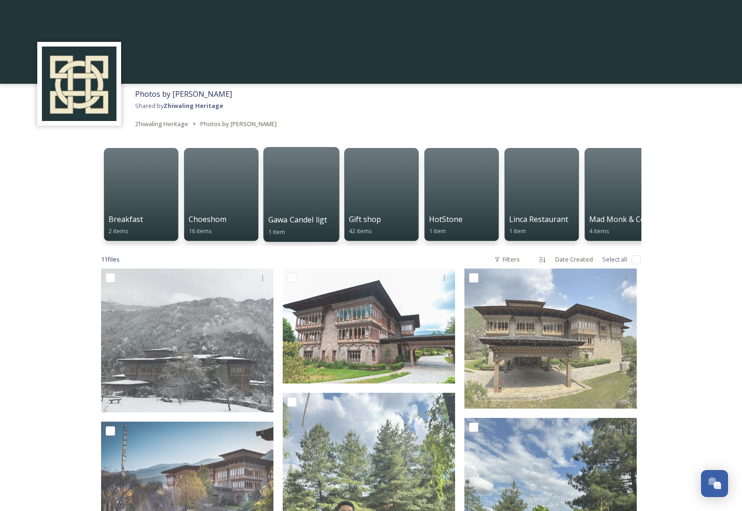
scroll to position [0, 7]
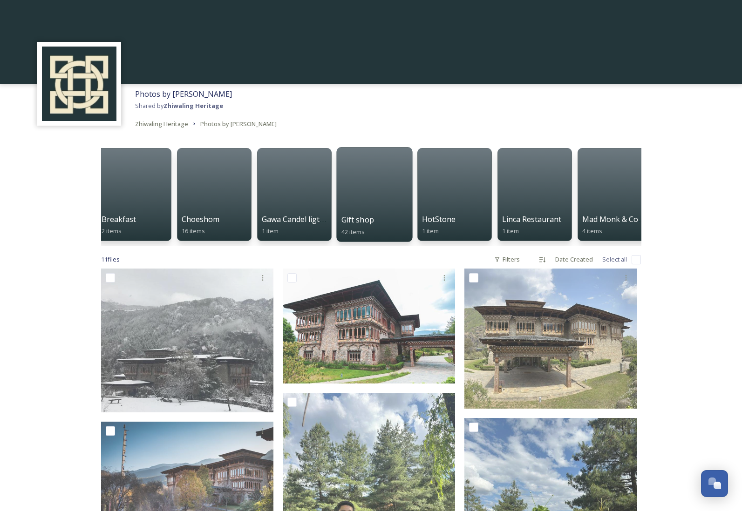
click at [354, 191] on div at bounding box center [374, 194] width 76 height 95
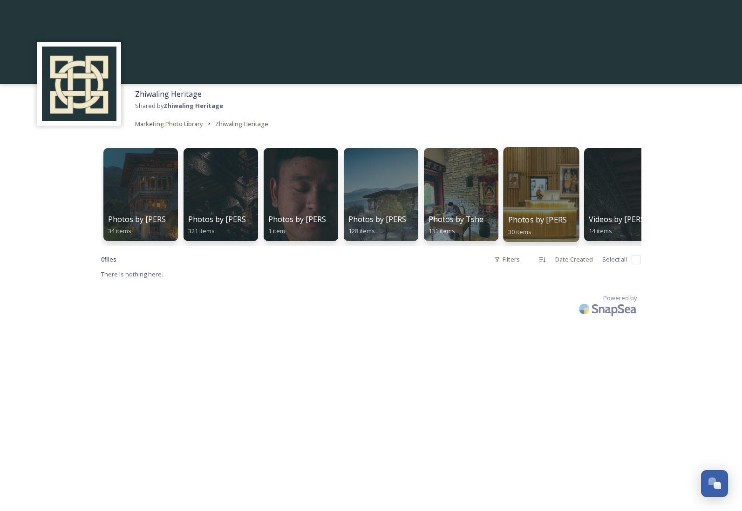
click at [539, 192] on div at bounding box center [541, 194] width 76 height 95
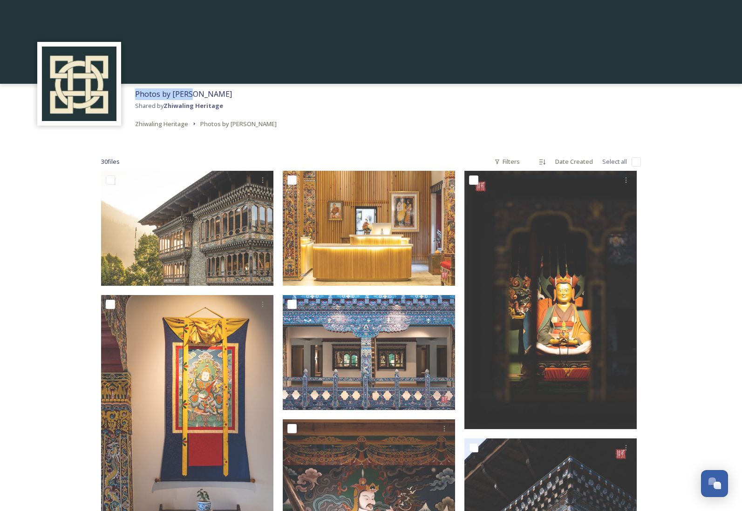
drag, startPoint x: 191, startPoint y: 94, endPoint x: 136, endPoint y: 95, distance: 54.0
click at [136, 95] on div "Photos by [PERSON_NAME] by Zhiwaling Heritage Zhiwaling Heritage Photos by [PER…" at bounding box center [205, 109] width 151 height 50
copy span "Photos by [PERSON_NAME]"
click at [634, 160] on input "checkbox" at bounding box center [636, 161] width 9 height 9
checkbox input "true"
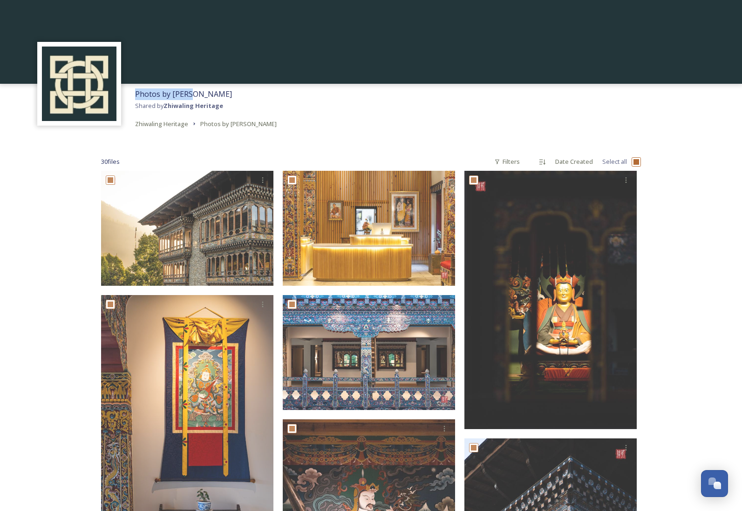
checkbox input "true"
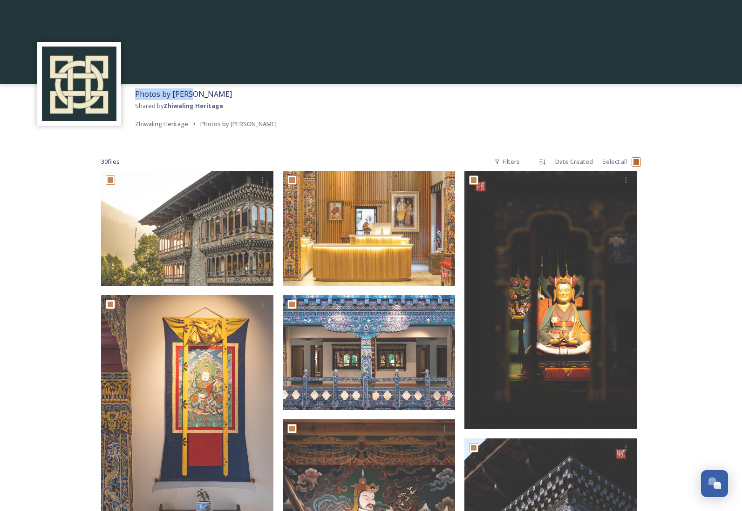
checkbox input "true"
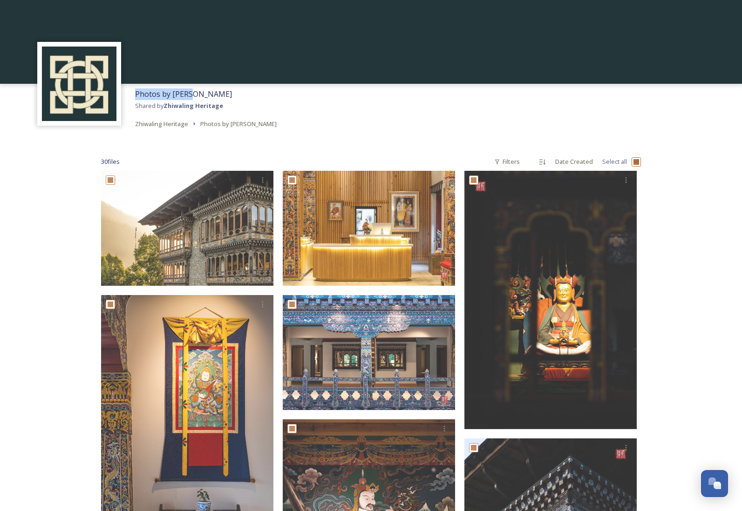
checkbox input "true"
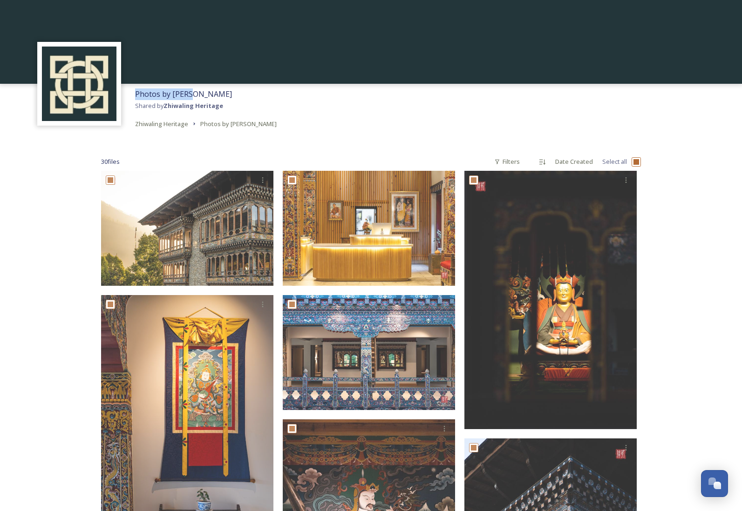
checkbox input "true"
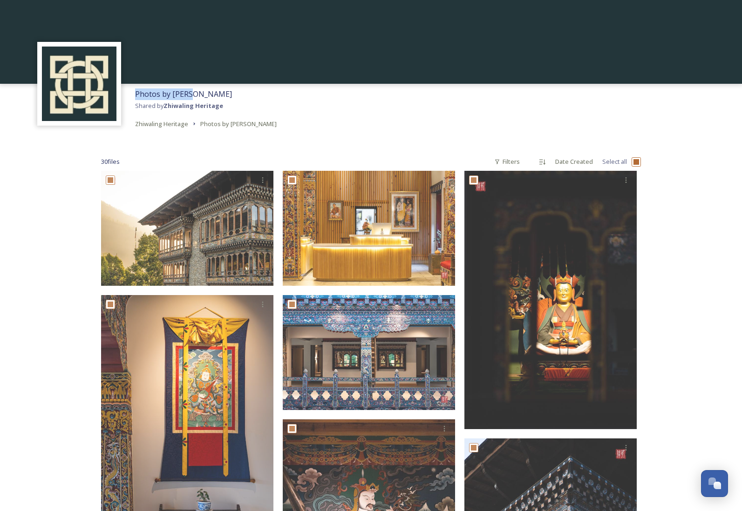
checkbox input "true"
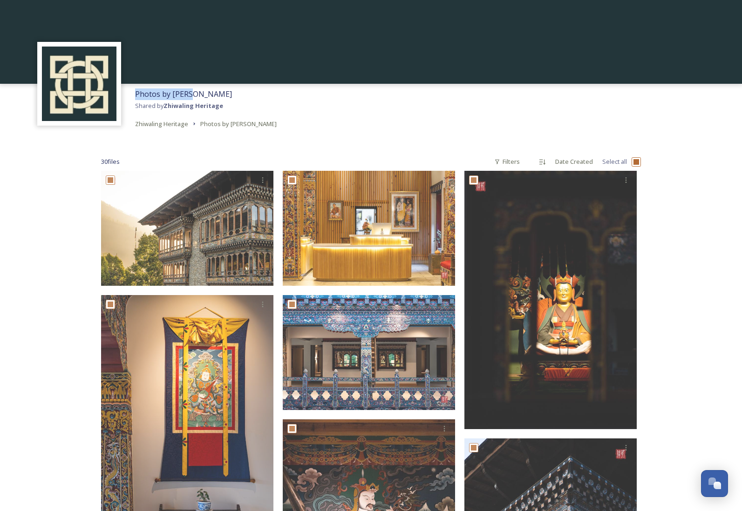
checkbox input "true"
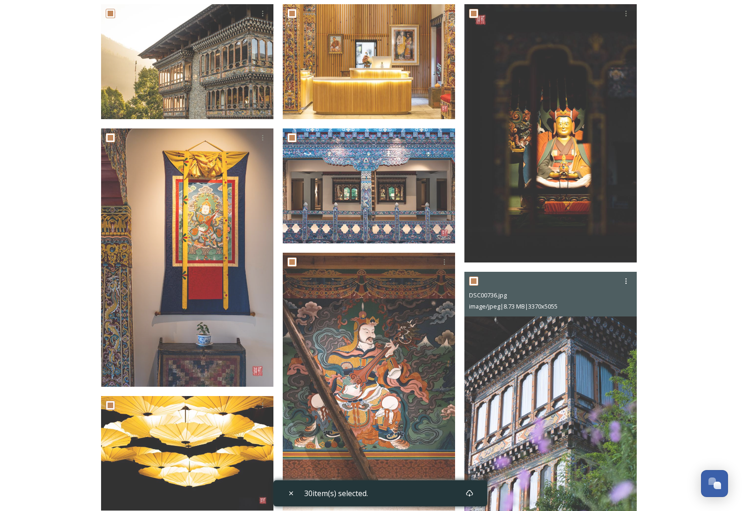
scroll to position [168, 0]
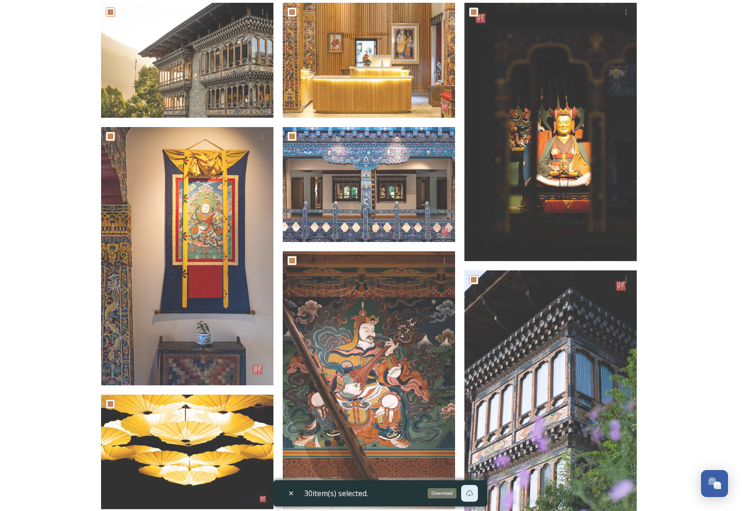
click at [472, 491] on icon at bounding box center [469, 493] width 7 height 7
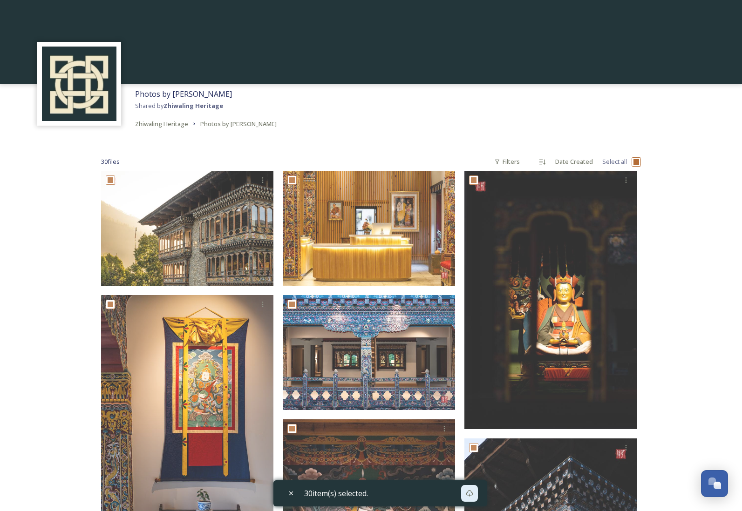
scroll to position [0, 0]
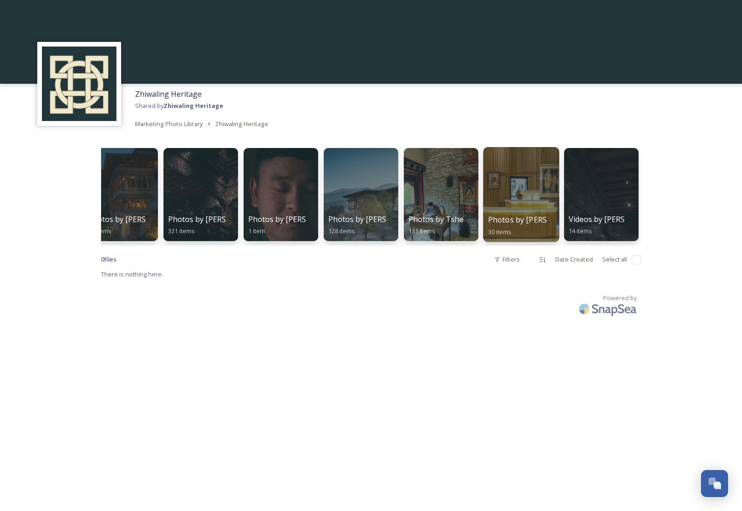
scroll to position [0, 101]
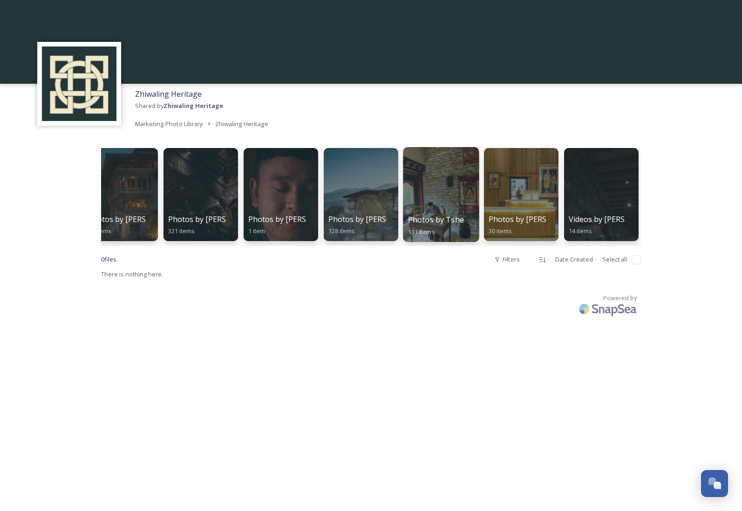
click at [446, 207] on div at bounding box center [441, 194] width 76 height 95
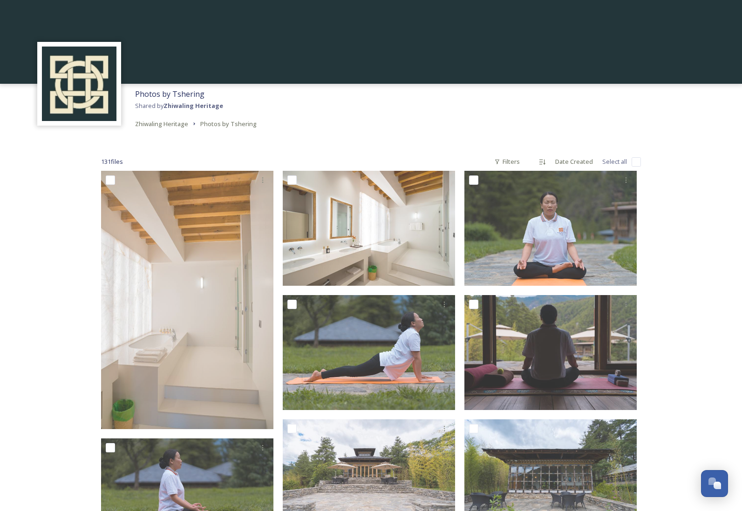
click at [637, 162] on input "checkbox" at bounding box center [636, 161] width 9 height 9
checkbox input "true"
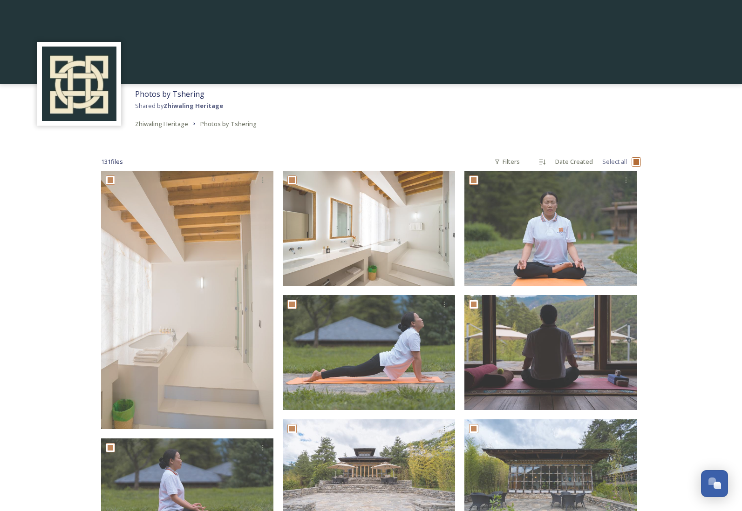
checkbox input "true"
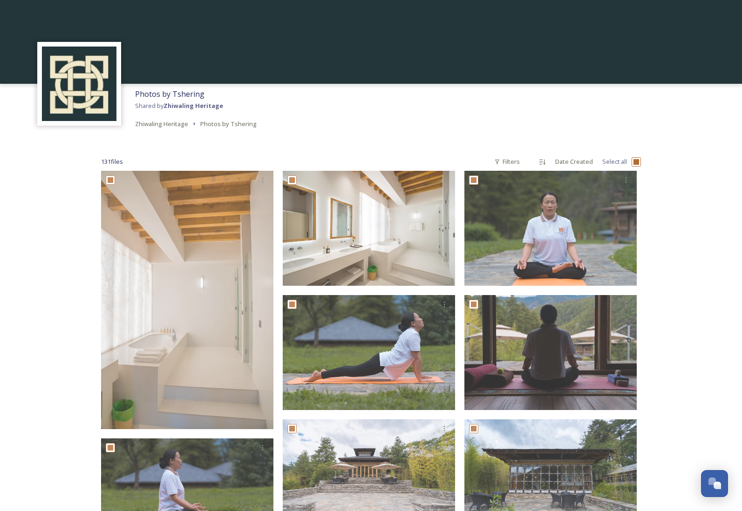
checkbox input "true"
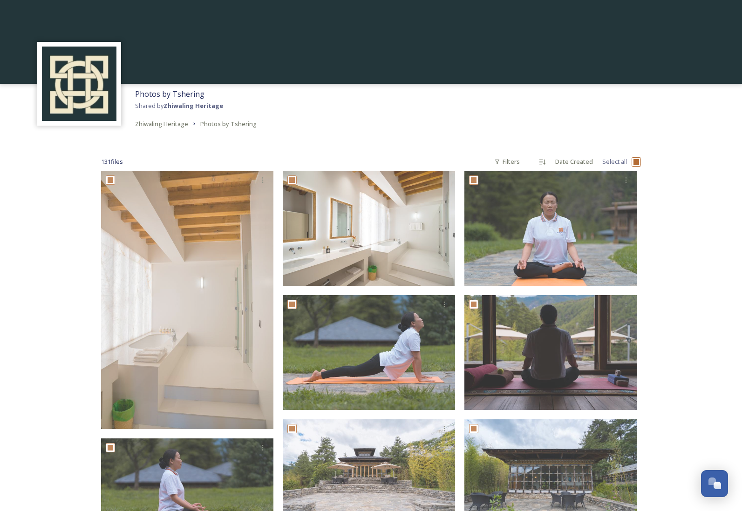
checkbox input "true"
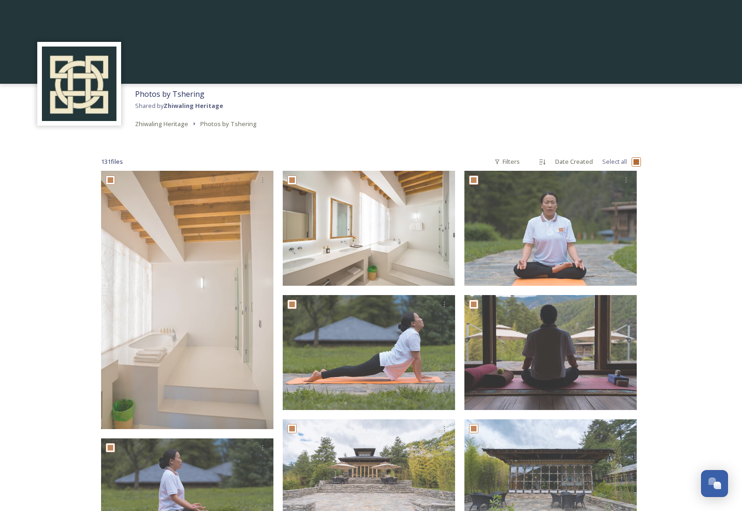
checkbox input "true"
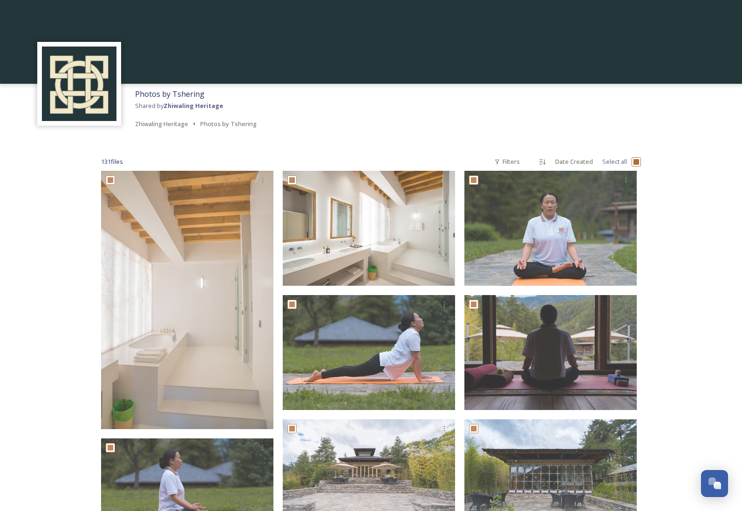
checkbox input "true"
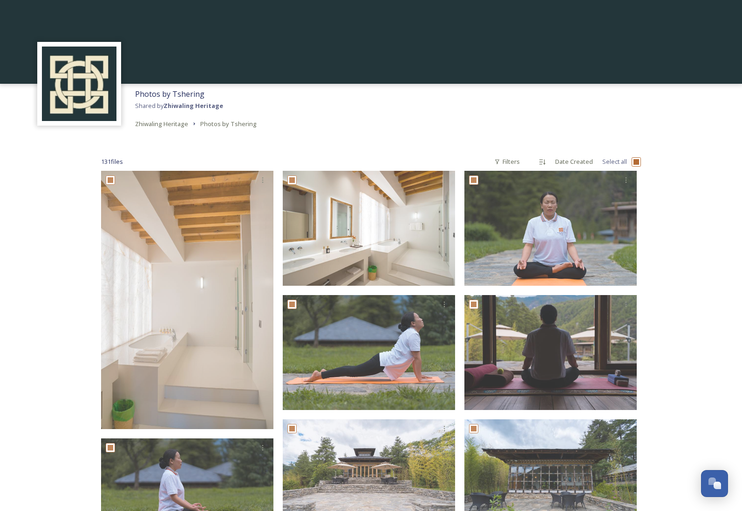
checkbox input "true"
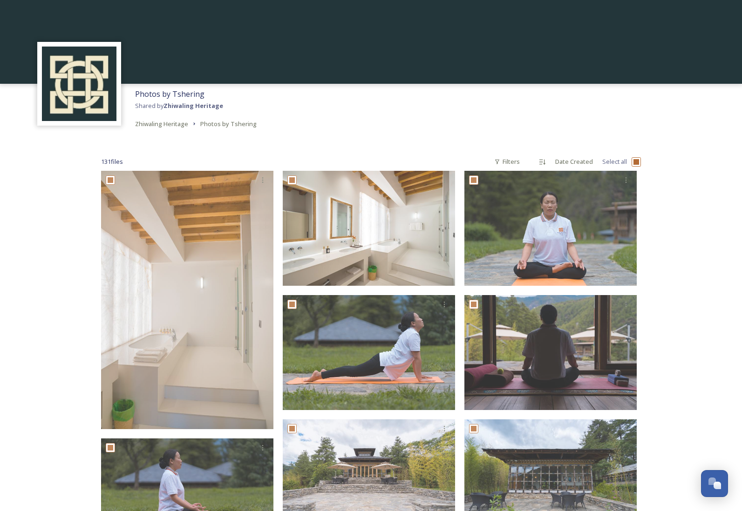
checkbox input "true"
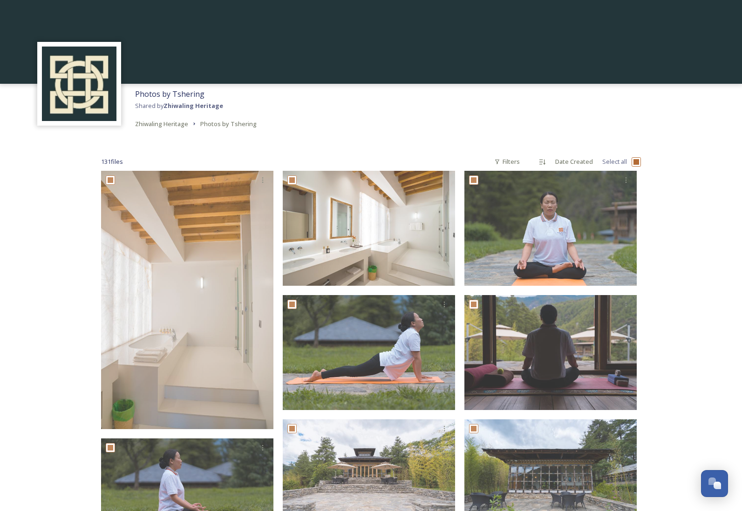
checkbox input "true"
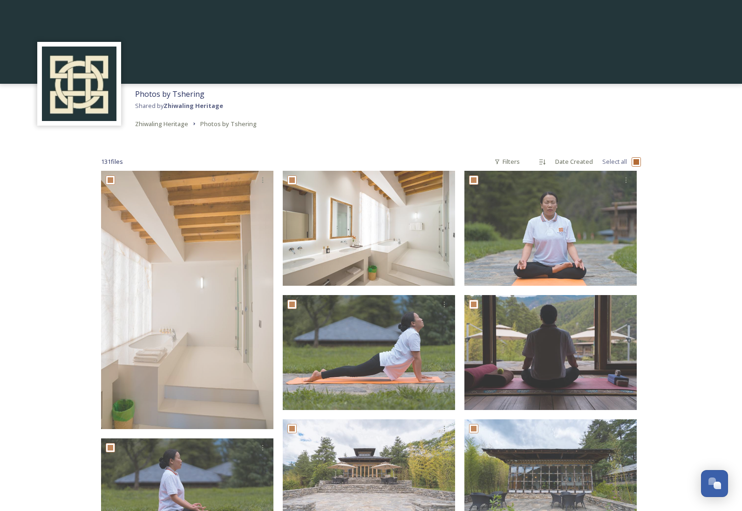
checkbox input "true"
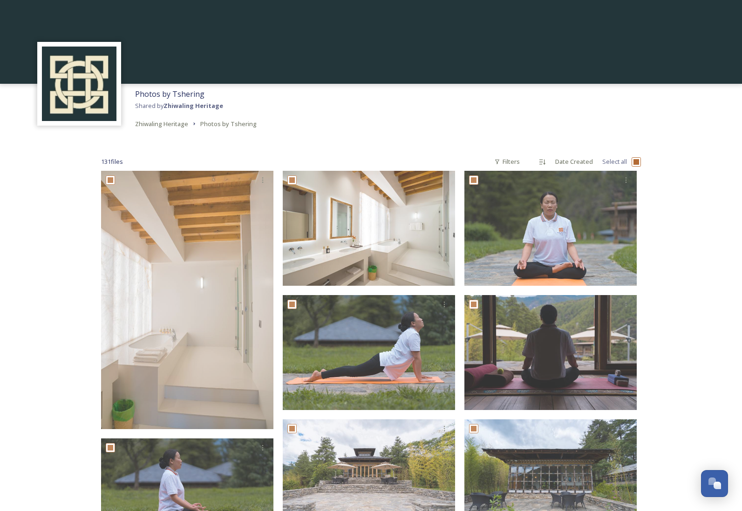
checkbox input "true"
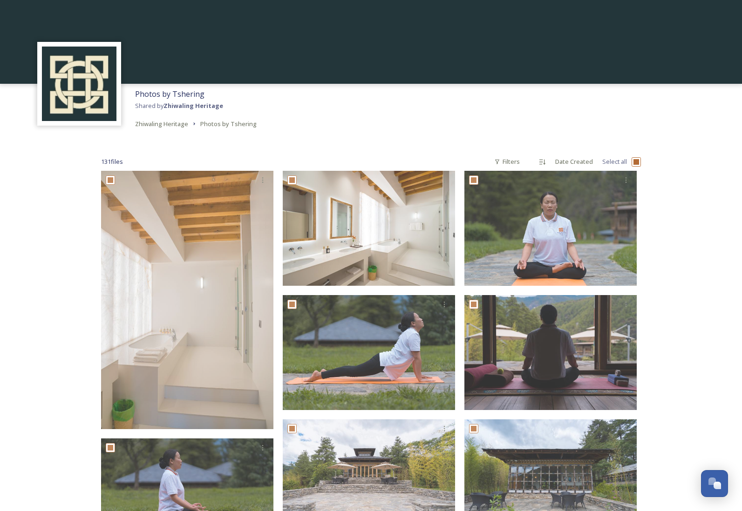
checkbox input "true"
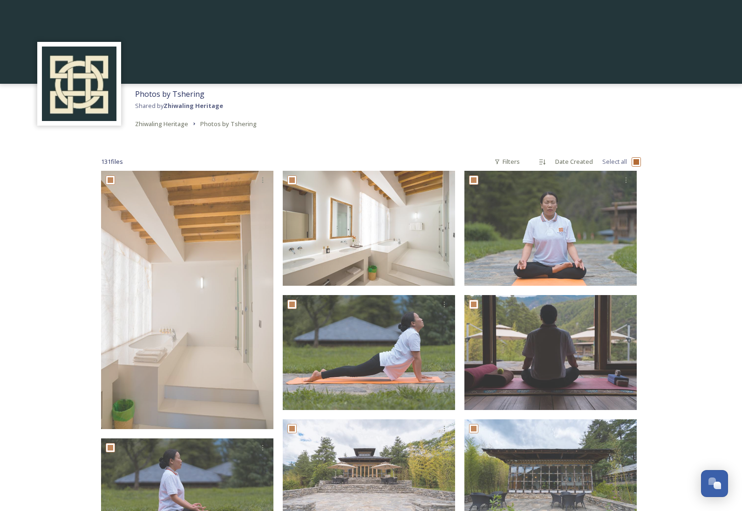
checkbox input "true"
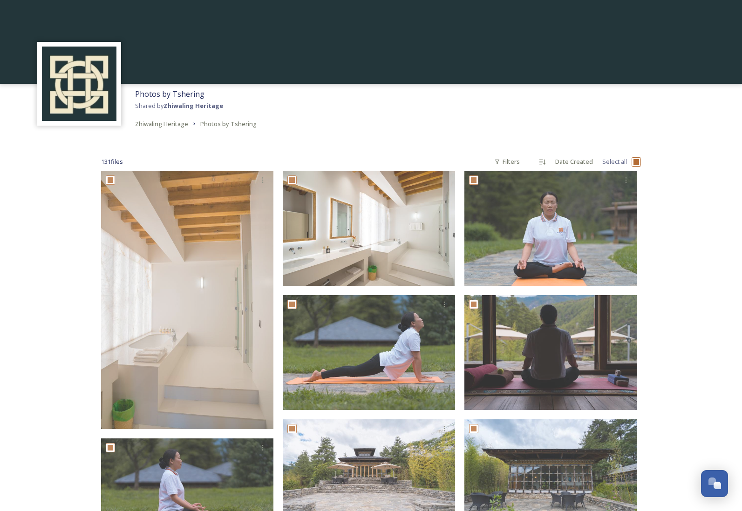
checkbox input "true"
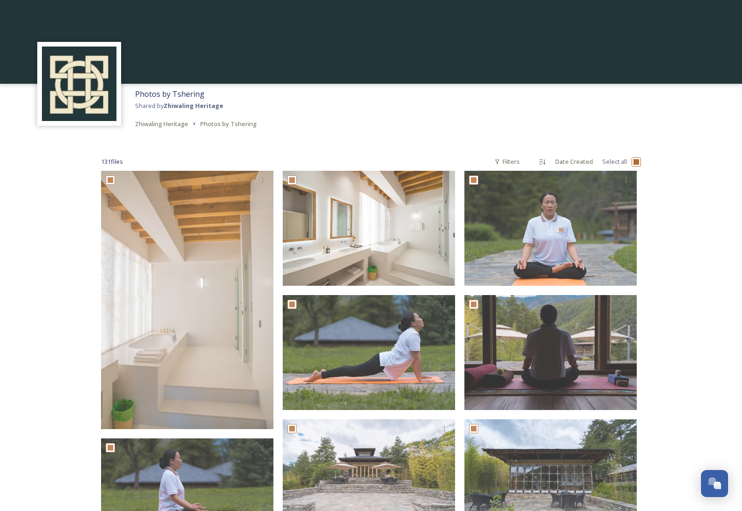
checkbox input "true"
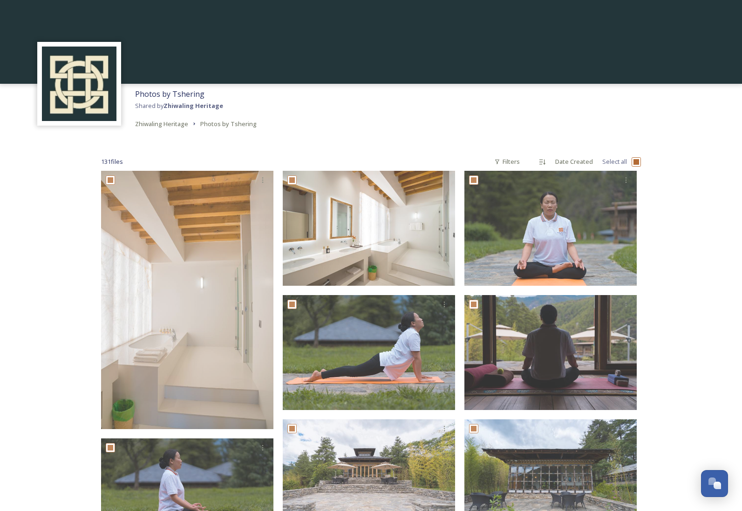
checkbox input "true"
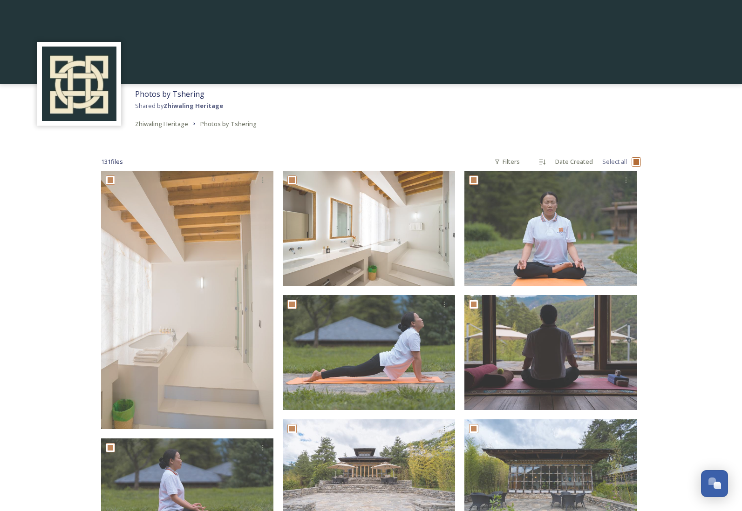
checkbox input "true"
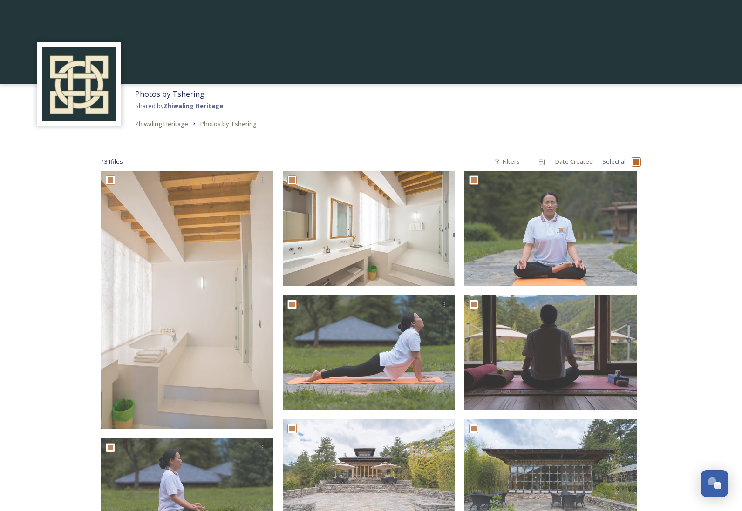
checkbox input "true"
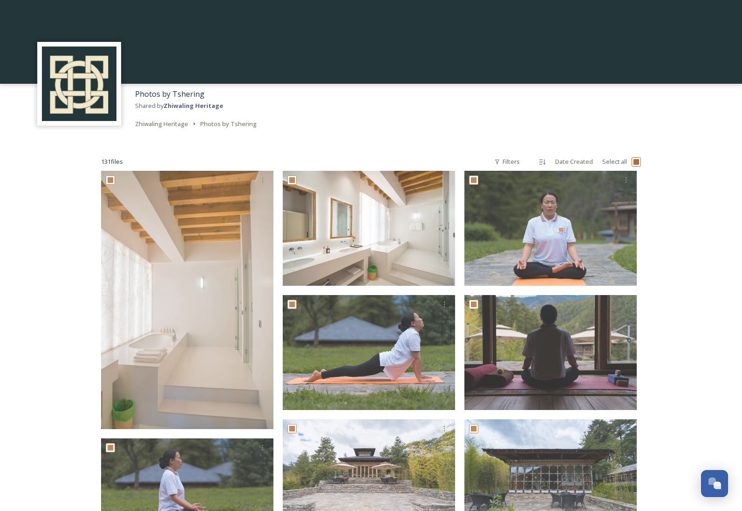
checkbox input "true"
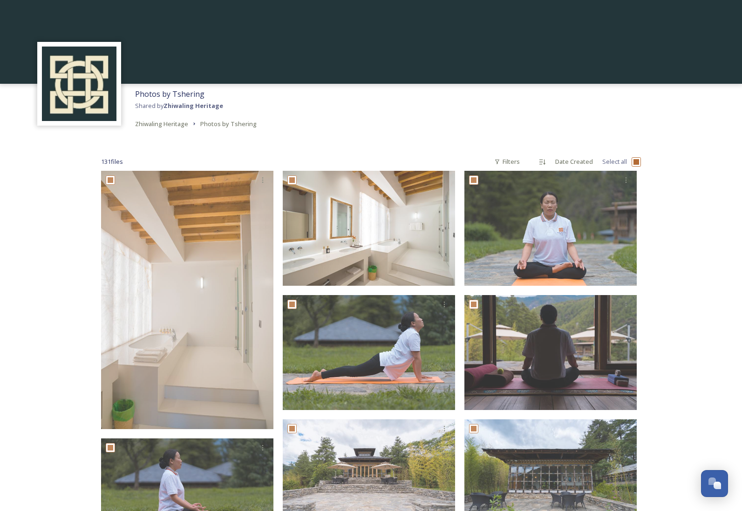
checkbox input "true"
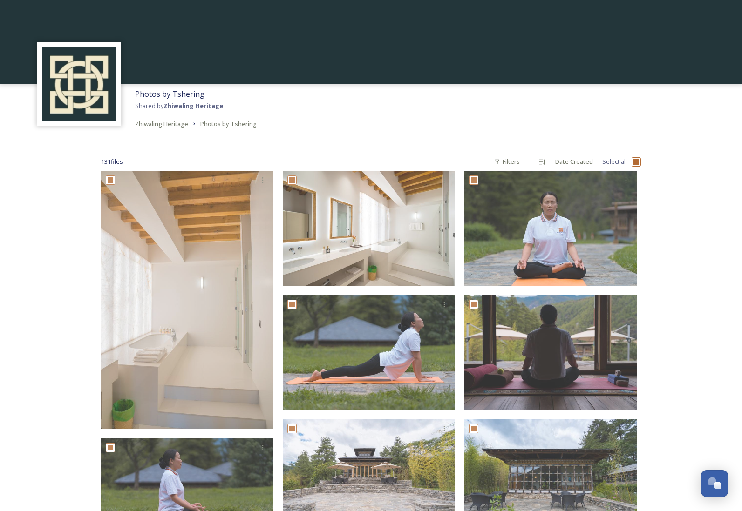
checkbox input "true"
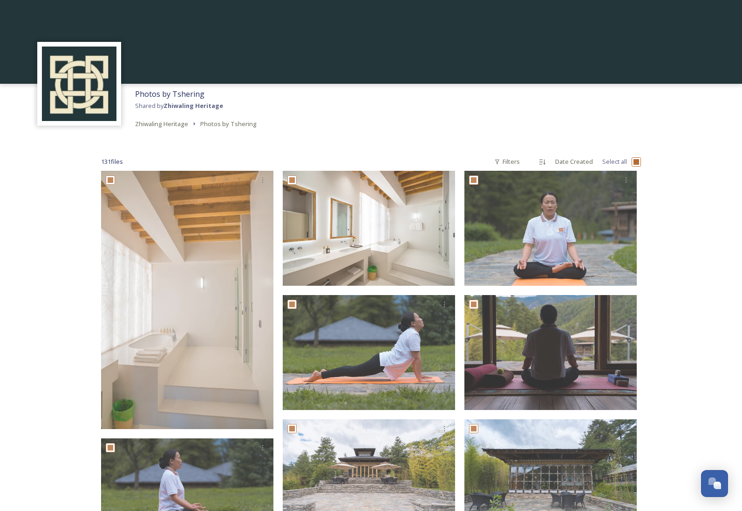
checkbox input "true"
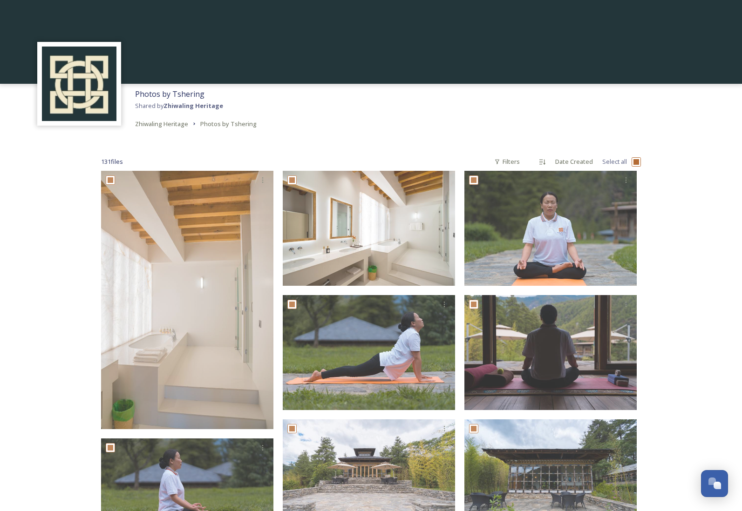
checkbox input "true"
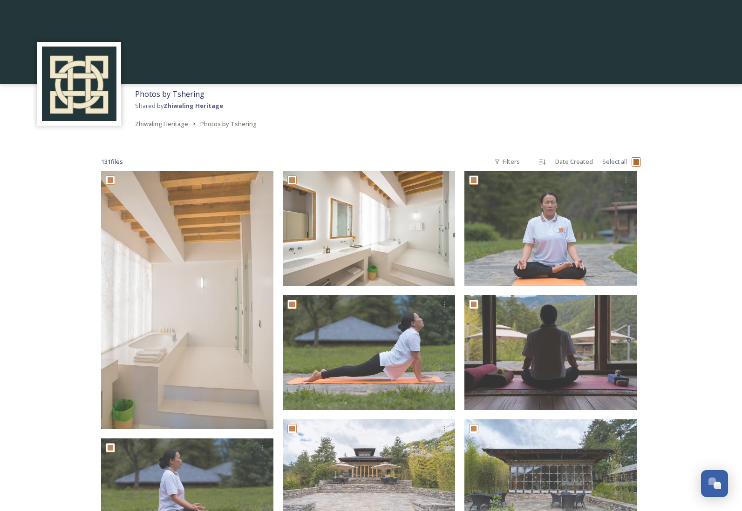
checkbox input "true"
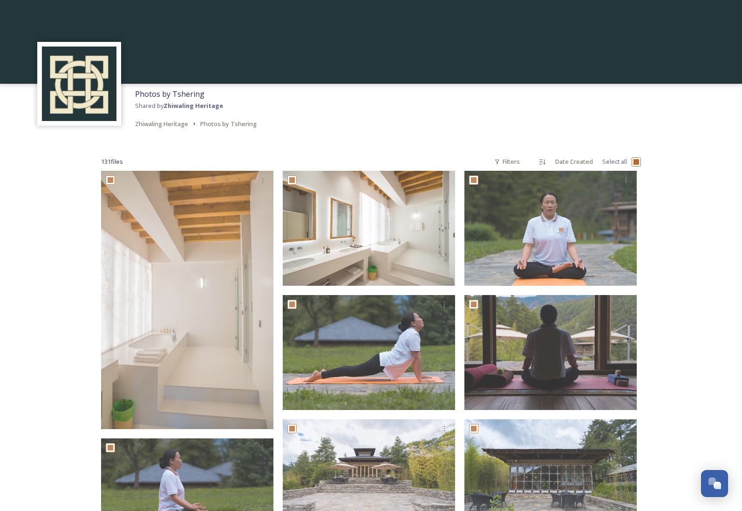
checkbox input "true"
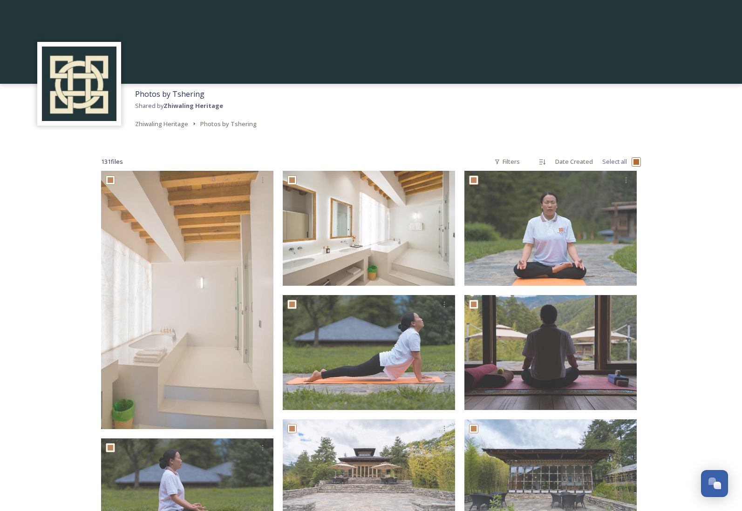
checkbox input "true"
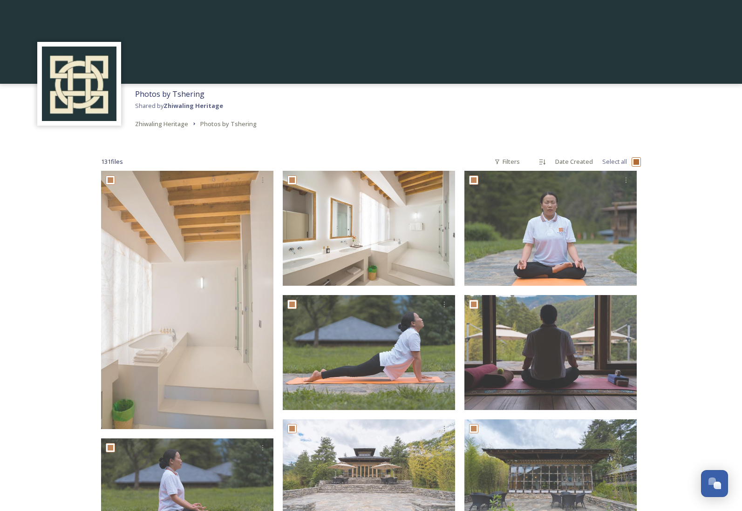
checkbox input "true"
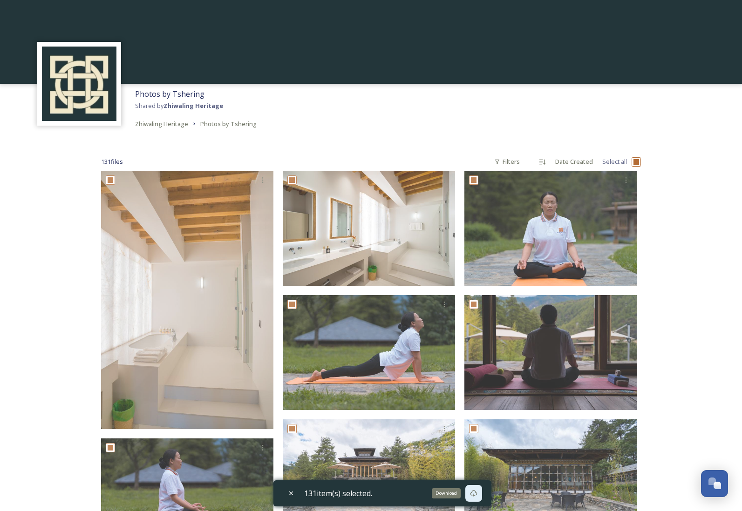
click at [476, 493] on icon at bounding box center [473, 493] width 7 height 7
drag, startPoint x: 204, startPoint y: 96, endPoint x: 136, endPoint y: 93, distance: 67.2
click at [136, 93] on div "Photos by Tshering Shared by Zhiwaling Heritage Zhiwaling Heritage Photos by Ts…" at bounding box center [195, 109] width 131 height 50
copy span "Photos by Tshering"
